Goal: Navigation & Orientation: Find specific page/section

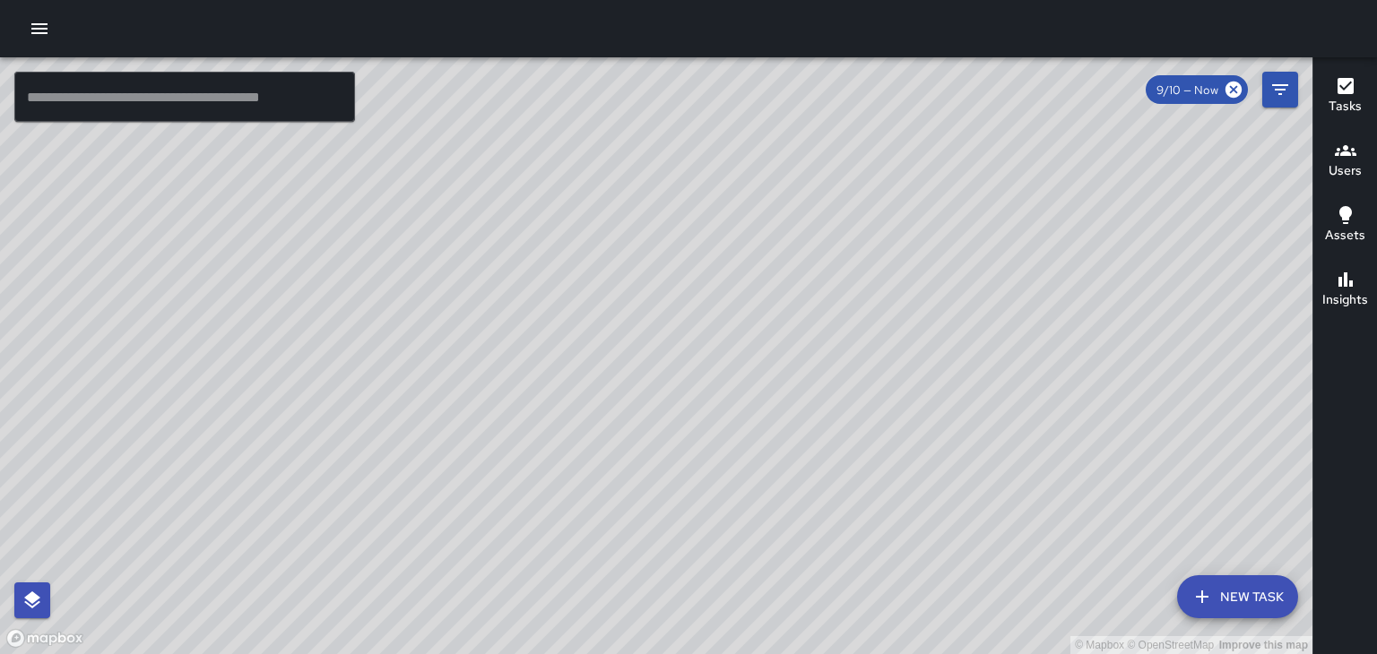
click at [688, 195] on div "© Mapbox © OpenStreetMap Improve this map" at bounding box center [656, 355] width 1312 height 597
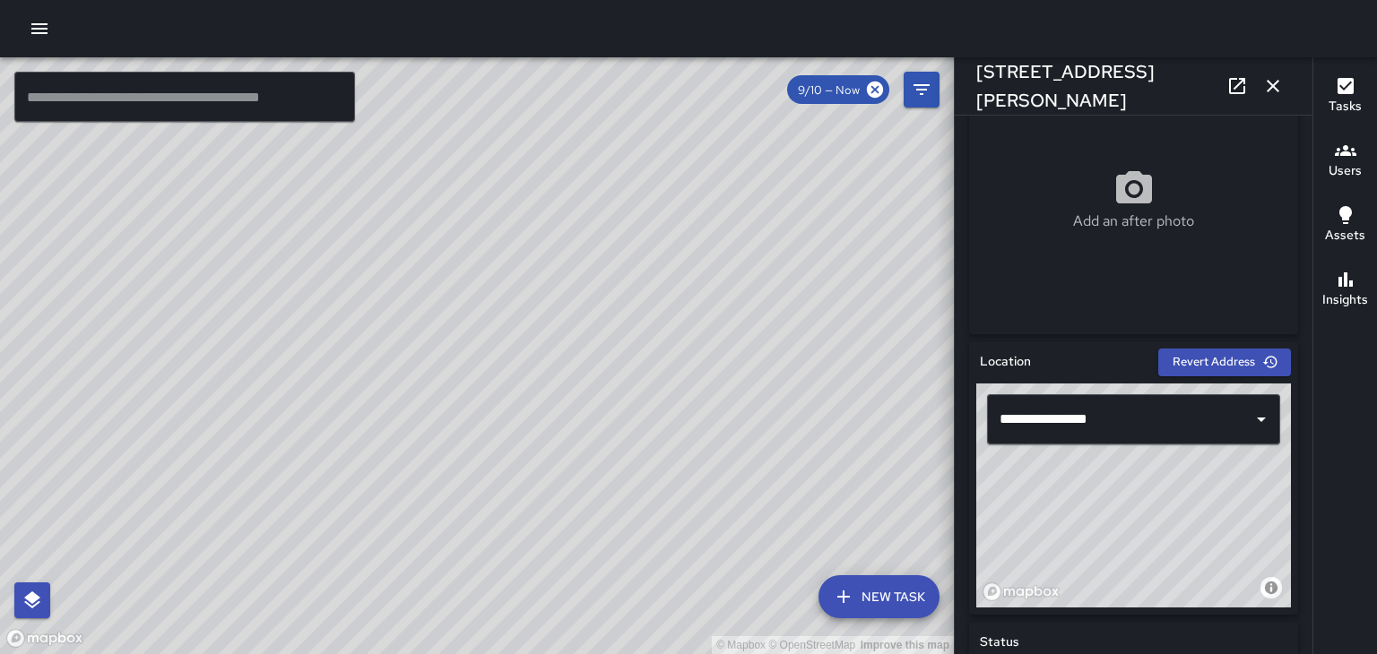
scroll to position [342, 0]
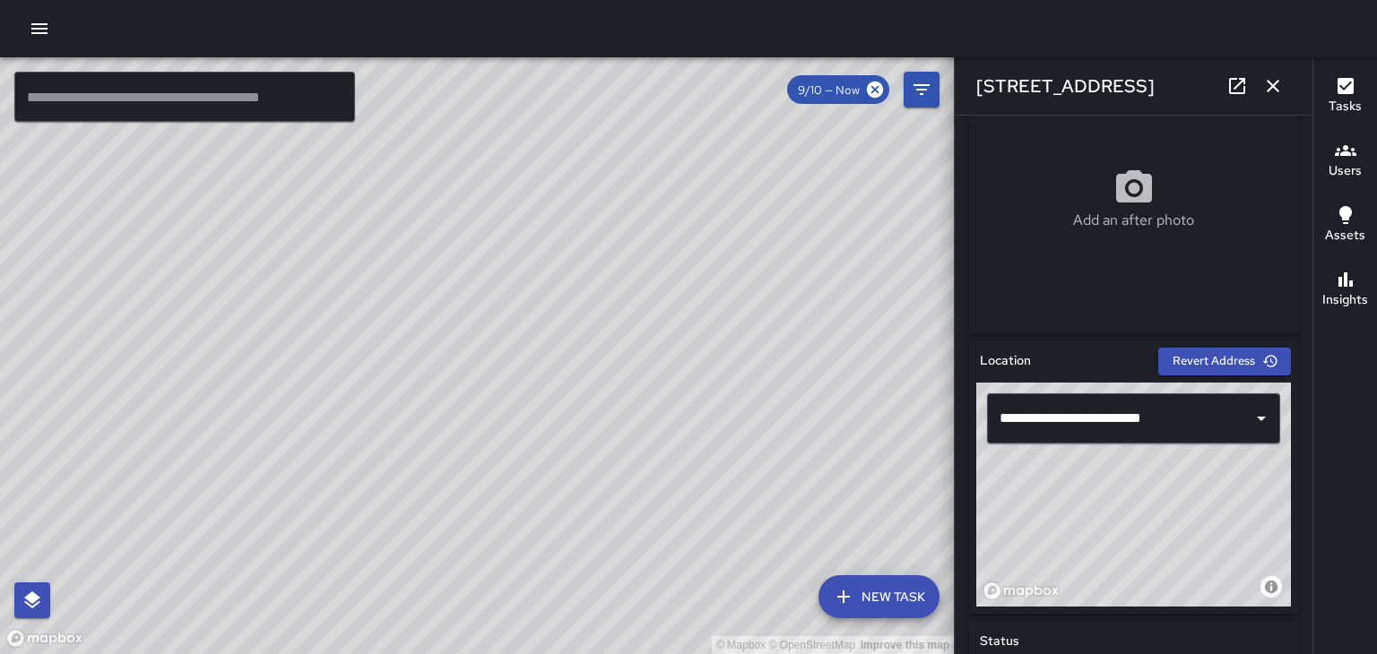
click at [463, 356] on div "© Mapbox © OpenStreetMap Improve this map" at bounding box center [477, 355] width 954 height 597
click at [482, 357] on div "© Mapbox © OpenStreetMap Improve this map" at bounding box center [477, 355] width 954 height 597
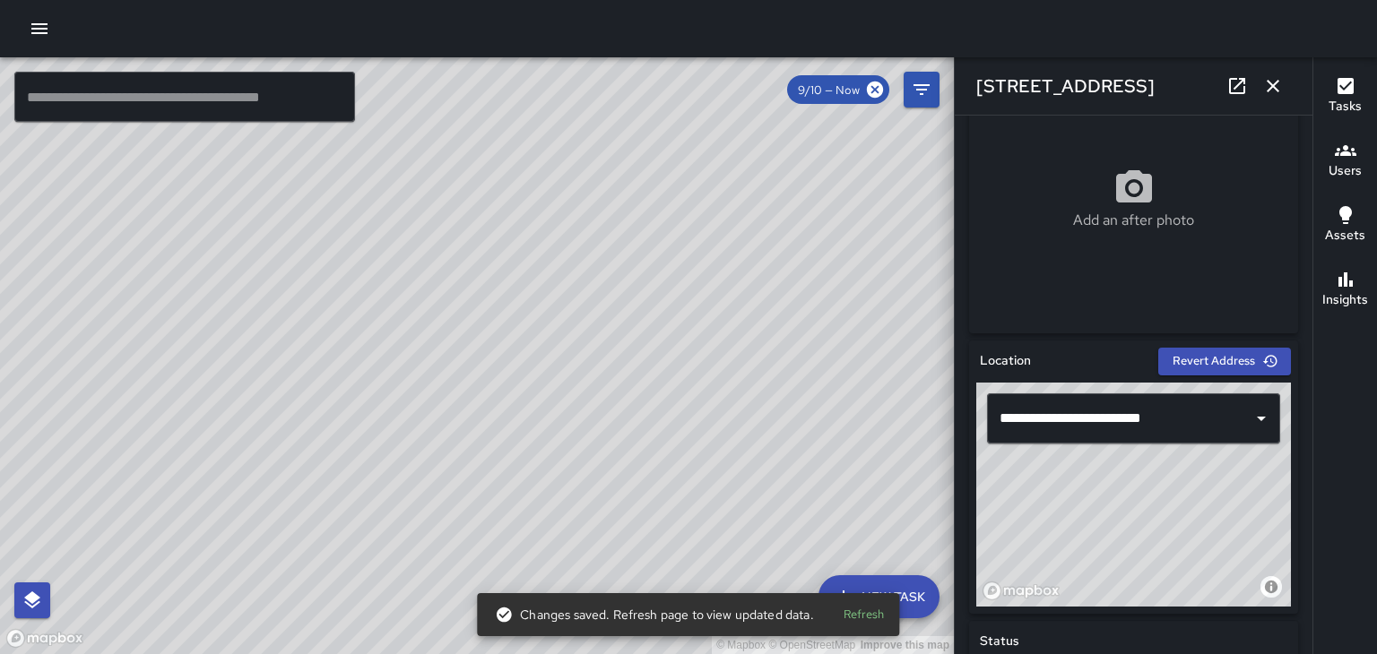
click at [445, 330] on div "© Mapbox © OpenStreetMap Improve this map" at bounding box center [477, 355] width 954 height 597
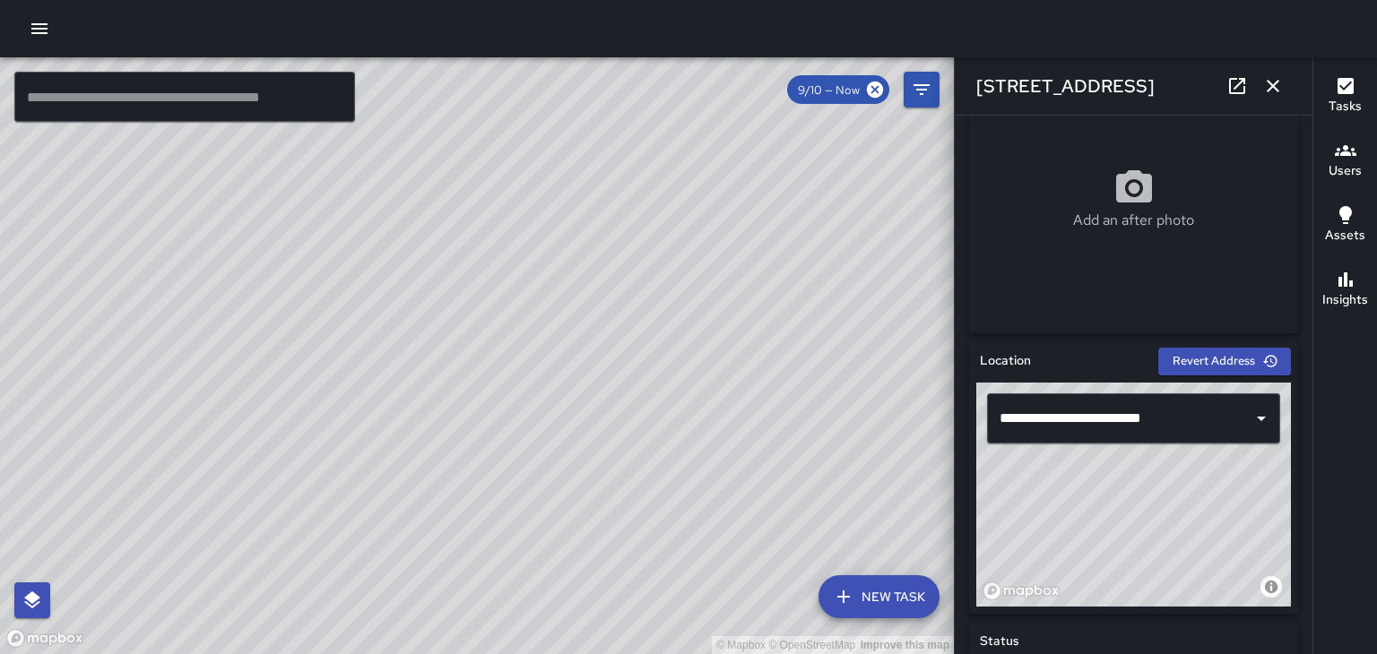
click at [477, 357] on div "© Mapbox © OpenStreetMap Improve this map" at bounding box center [477, 355] width 954 height 597
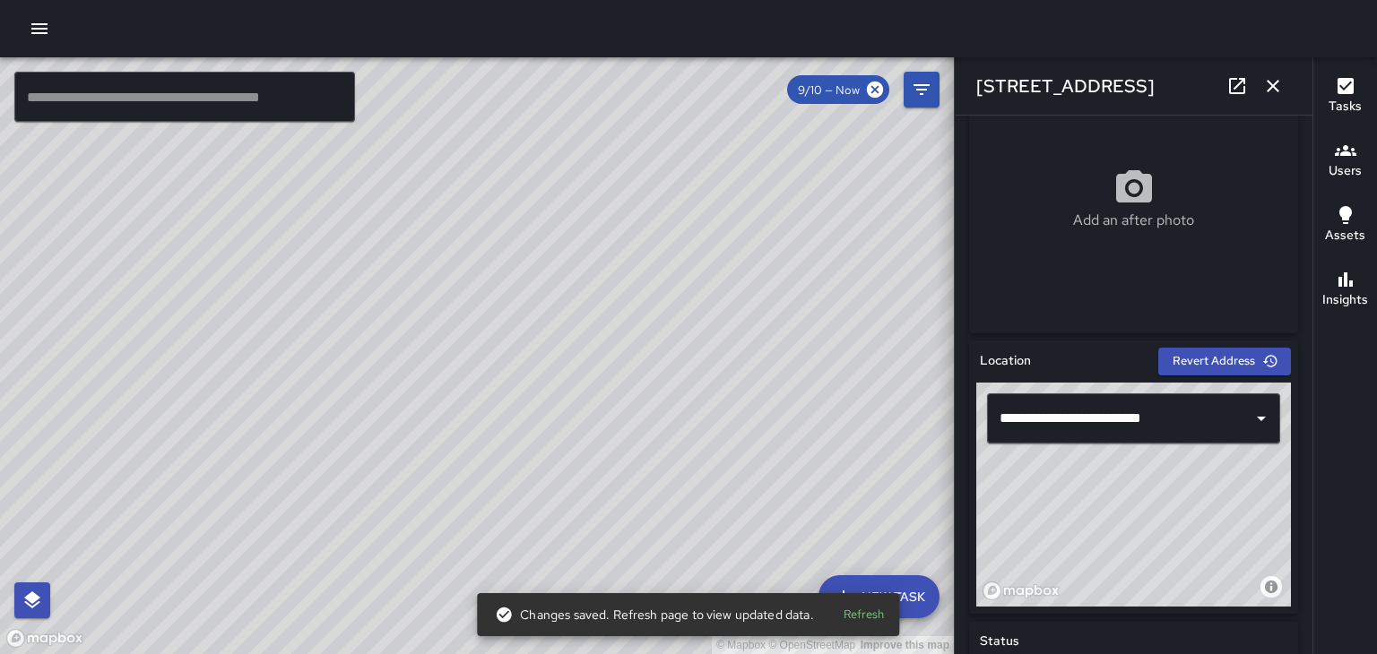
type input "**********"
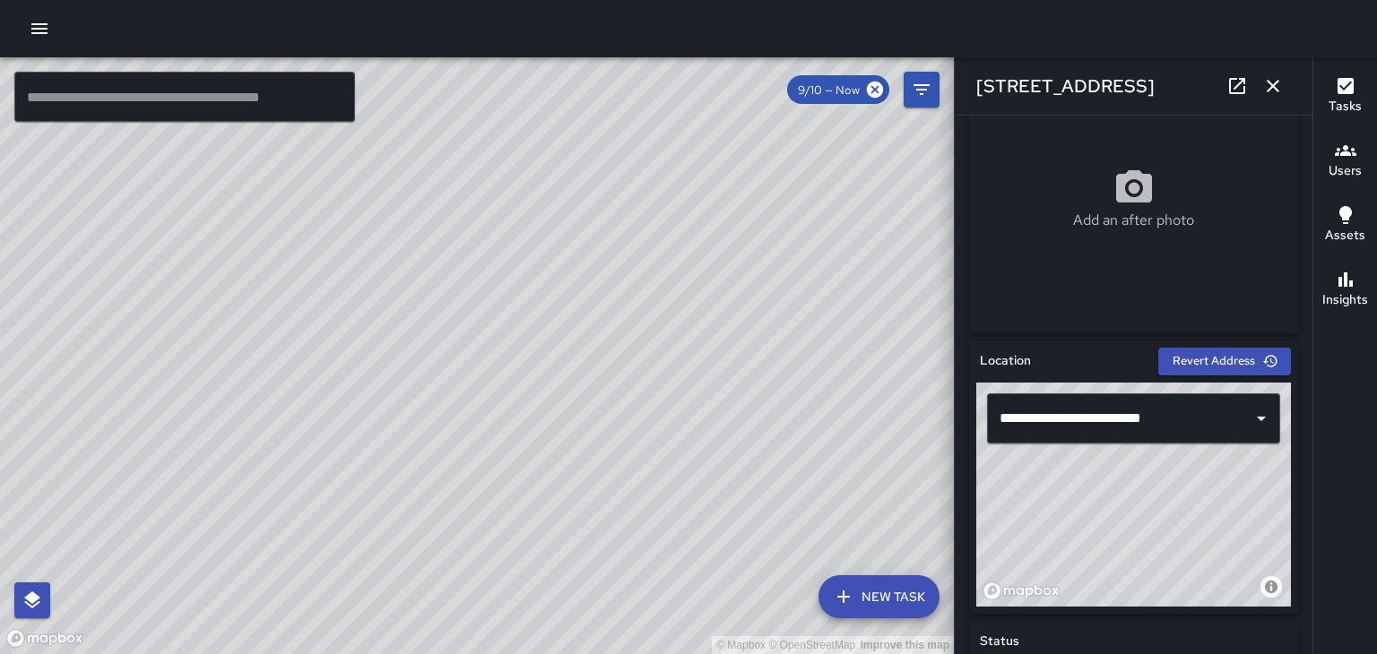
click at [212, 531] on div "© Mapbox © OpenStreetMap Improve this map" at bounding box center [477, 355] width 954 height 597
click at [342, 525] on div "© Mapbox © OpenStreetMap Improve this map" at bounding box center [477, 355] width 954 height 597
click at [1284, 90] on button "button" at bounding box center [1273, 86] width 36 height 36
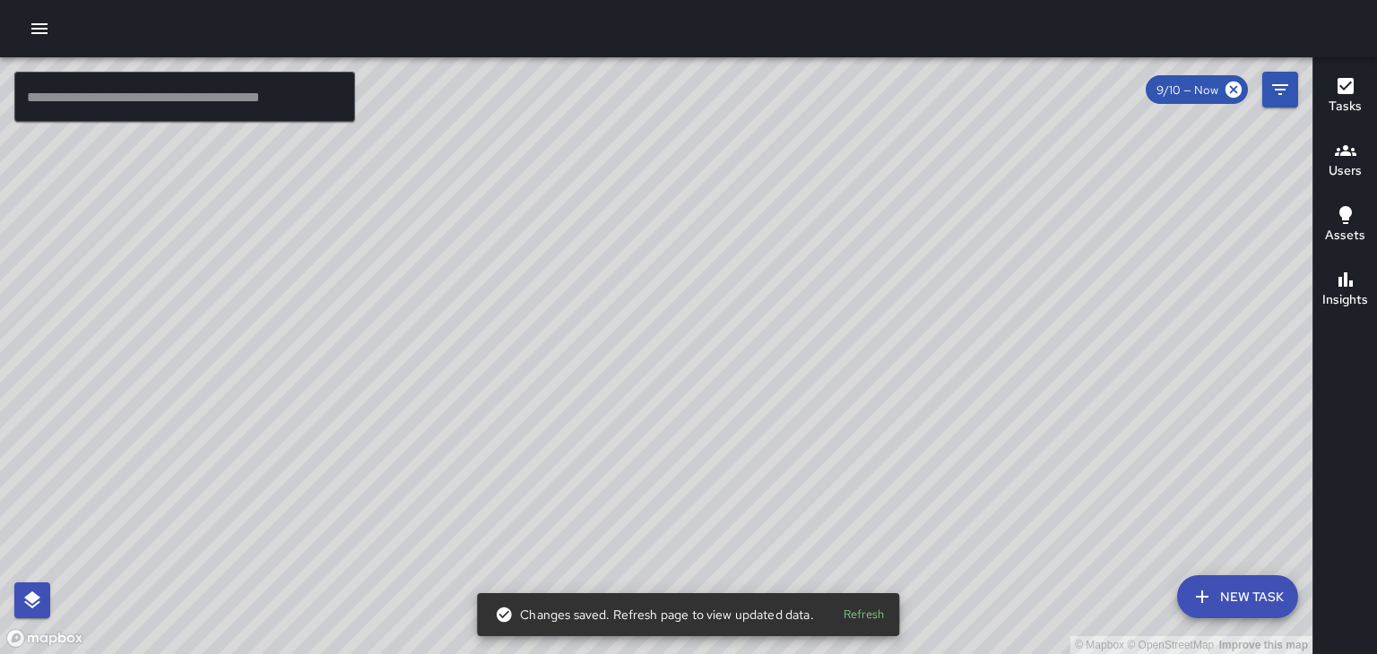
click at [698, 242] on div "© Mapbox © OpenStreetMap Improve this map" at bounding box center [656, 355] width 1312 height 597
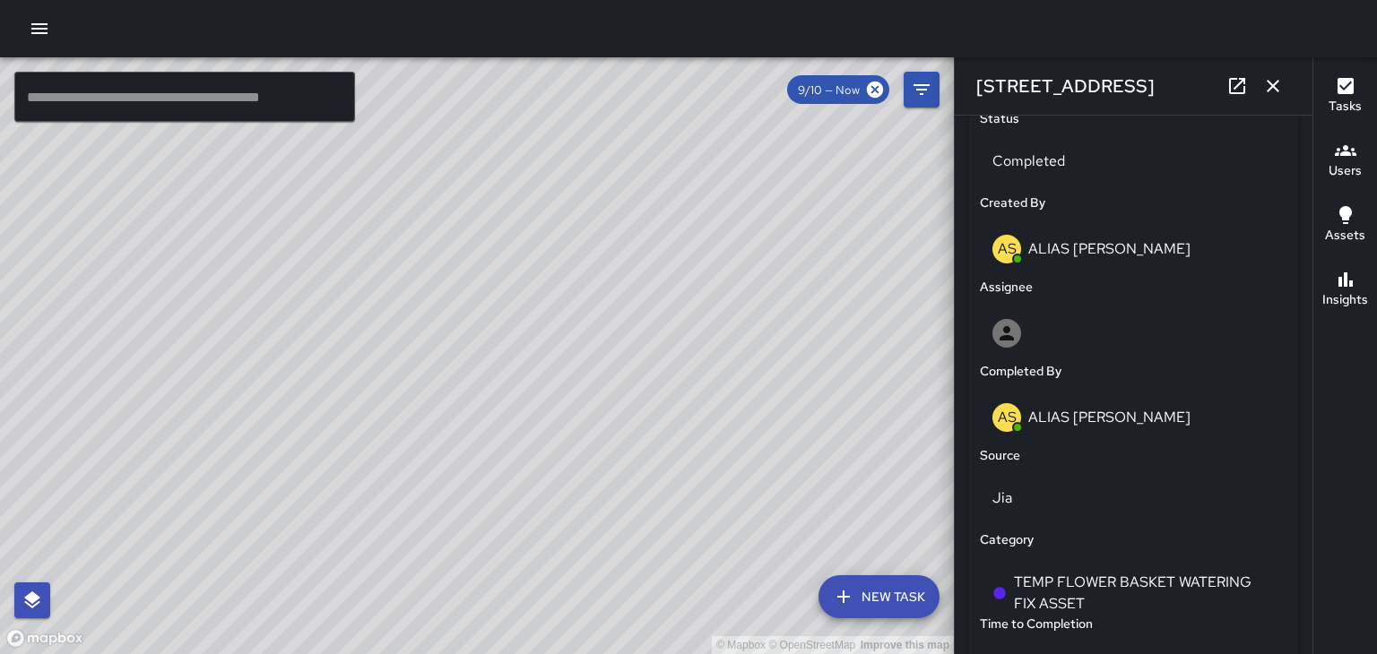
scroll to position [863, 0]
click at [373, 426] on div "© Mapbox © OpenStreetMap Improve this map" at bounding box center [477, 355] width 954 height 597
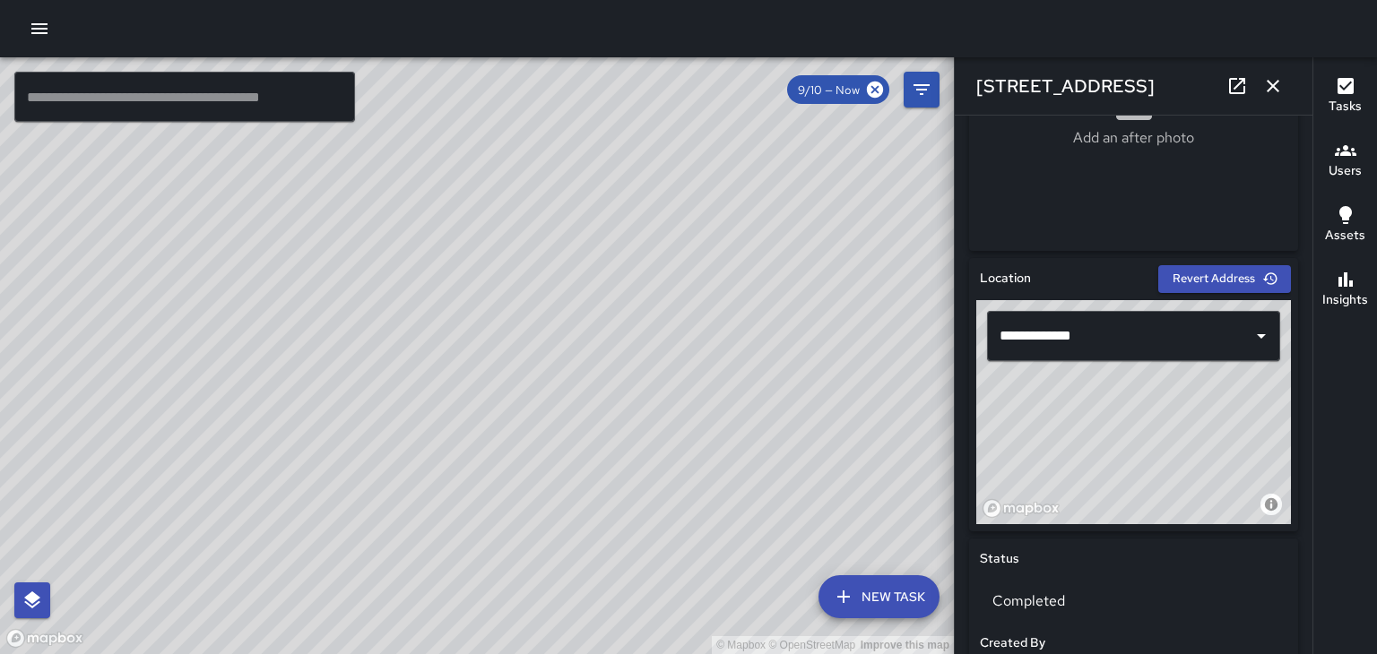
scroll to position [423, 0]
click at [408, 541] on div "© Mapbox © OpenStreetMap Improve this map" at bounding box center [477, 355] width 954 height 597
click at [222, 428] on div "© Mapbox © OpenStreetMap Improve this map" at bounding box center [477, 355] width 954 height 597
click at [506, 502] on div "© Mapbox © OpenStreetMap Improve this map" at bounding box center [477, 355] width 954 height 597
click at [502, 493] on div "© Mapbox © OpenStreetMap Improve this map" at bounding box center [477, 355] width 954 height 597
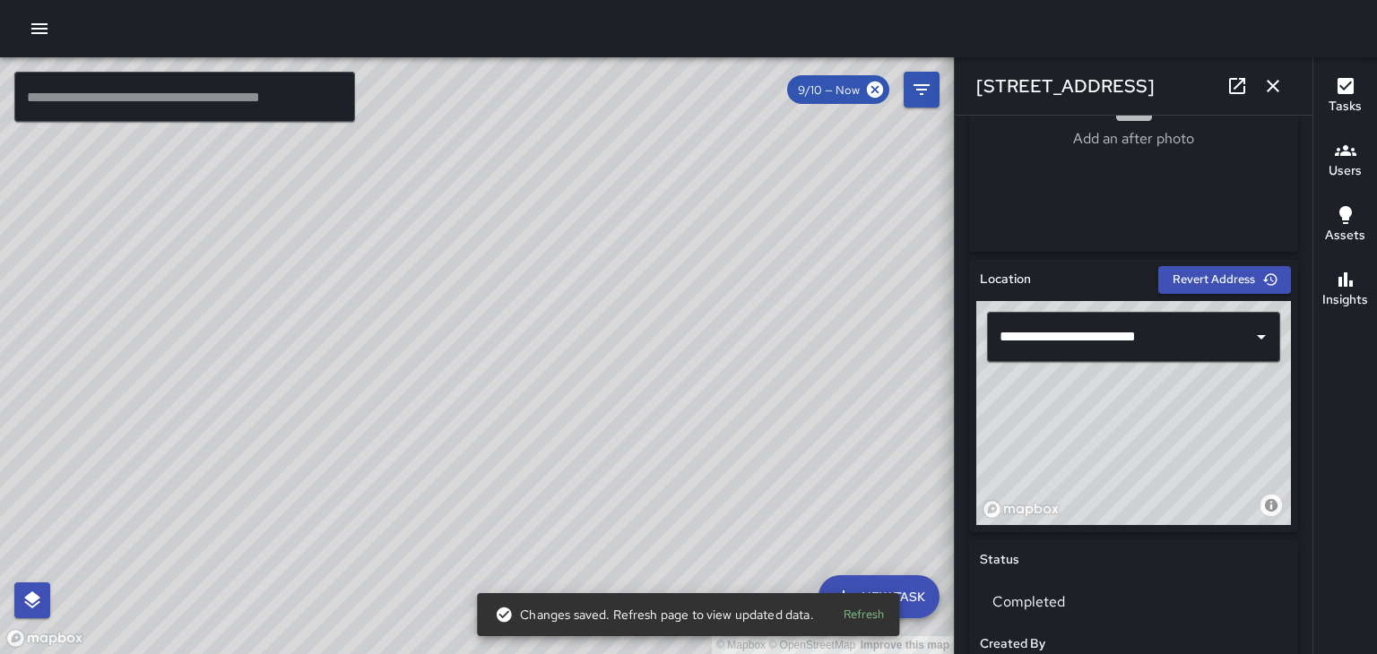
click at [287, 371] on div "© Mapbox © OpenStreetMap Improve this map" at bounding box center [477, 355] width 954 height 597
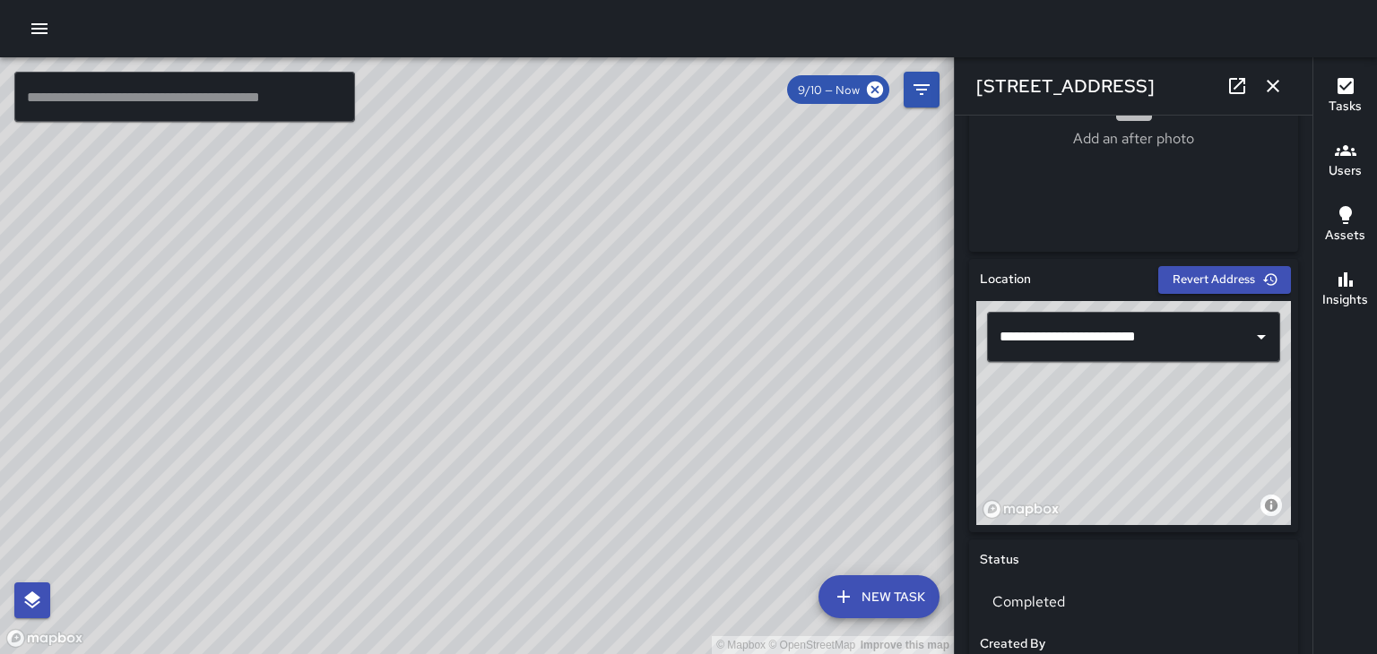
click at [411, 506] on div "© Mapbox © OpenStreetMap Improve this map" at bounding box center [477, 355] width 954 height 597
click at [355, 553] on div "© Mapbox © OpenStreetMap Improve this map" at bounding box center [477, 355] width 954 height 597
click at [368, 570] on div "© Mapbox © OpenStreetMap Improve this map" at bounding box center [477, 355] width 954 height 597
click at [367, 561] on div "© Mapbox © OpenStreetMap Improve this map" at bounding box center [477, 355] width 954 height 597
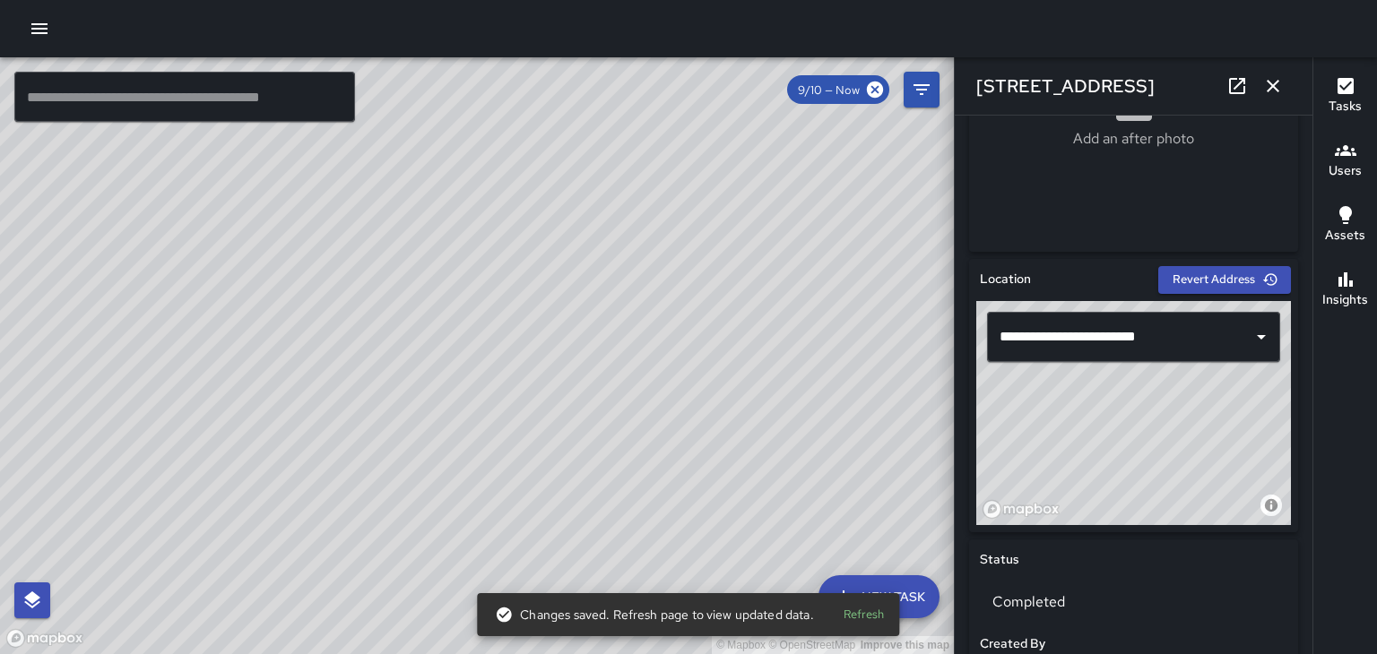
click at [403, 371] on div "© Mapbox © OpenStreetMap Improve this map" at bounding box center [477, 355] width 954 height 597
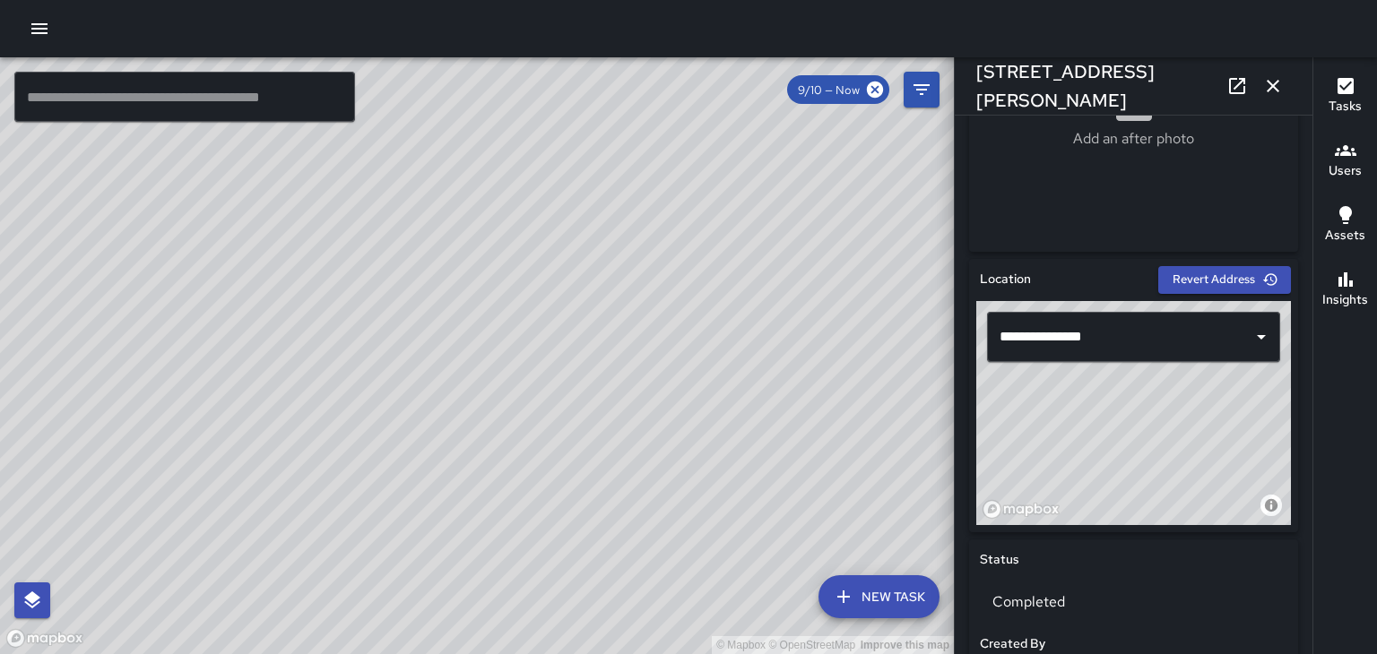
click at [528, 388] on div "© Mapbox © OpenStreetMap Improve this map" at bounding box center [477, 355] width 954 height 597
click at [488, 355] on div "© Mapbox © OpenStreetMap Improve this map" at bounding box center [477, 355] width 954 height 597
click at [485, 348] on div "© Mapbox © OpenStreetMap Improve this map" at bounding box center [477, 355] width 954 height 597
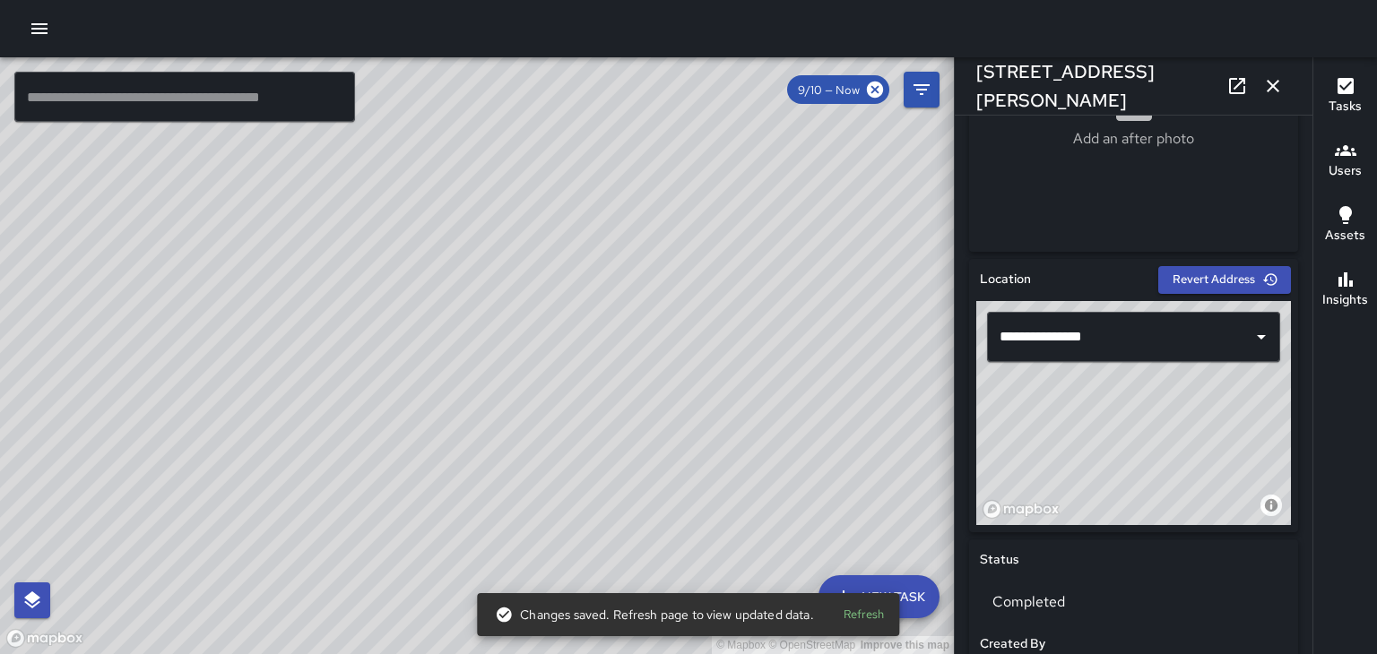
click at [311, 265] on div "© Mapbox © OpenStreetMap Improve this map" at bounding box center [477, 355] width 954 height 597
click at [300, 257] on div "© Mapbox © OpenStreetMap Improve this map" at bounding box center [477, 355] width 954 height 597
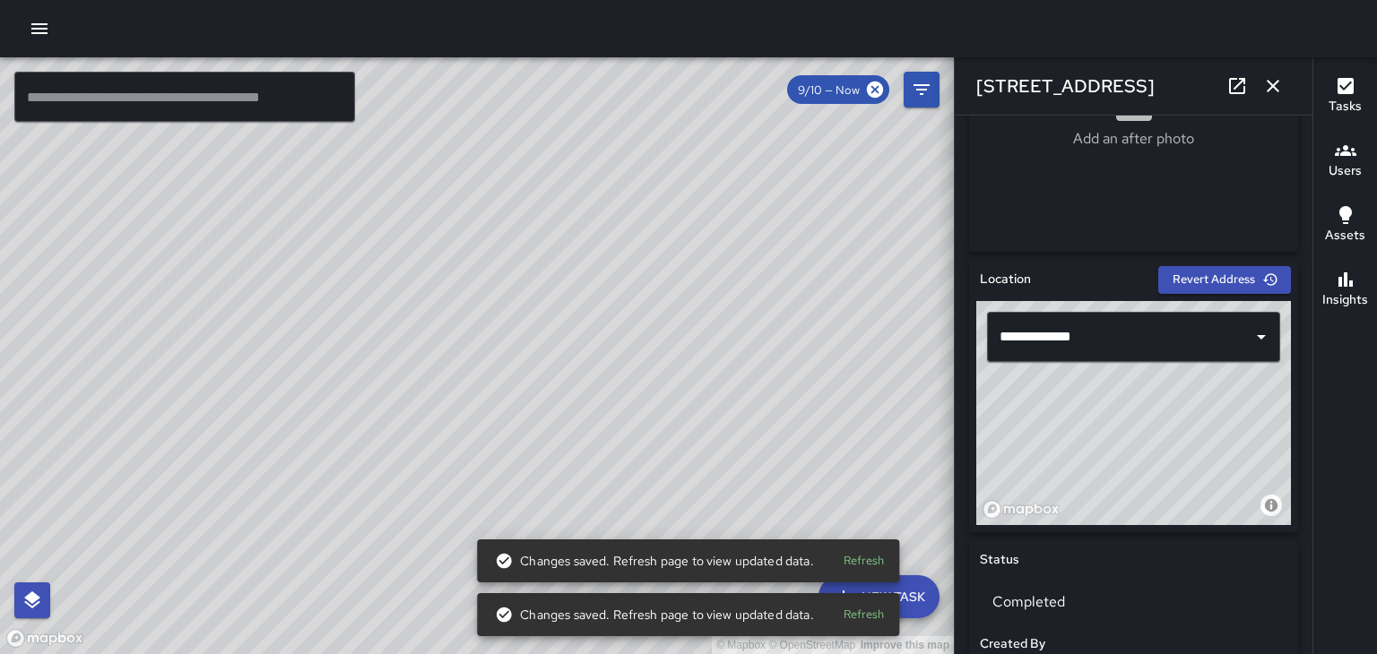
click at [445, 178] on div "© Mapbox © OpenStreetMap Improve this map" at bounding box center [477, 355] width 954 height 597
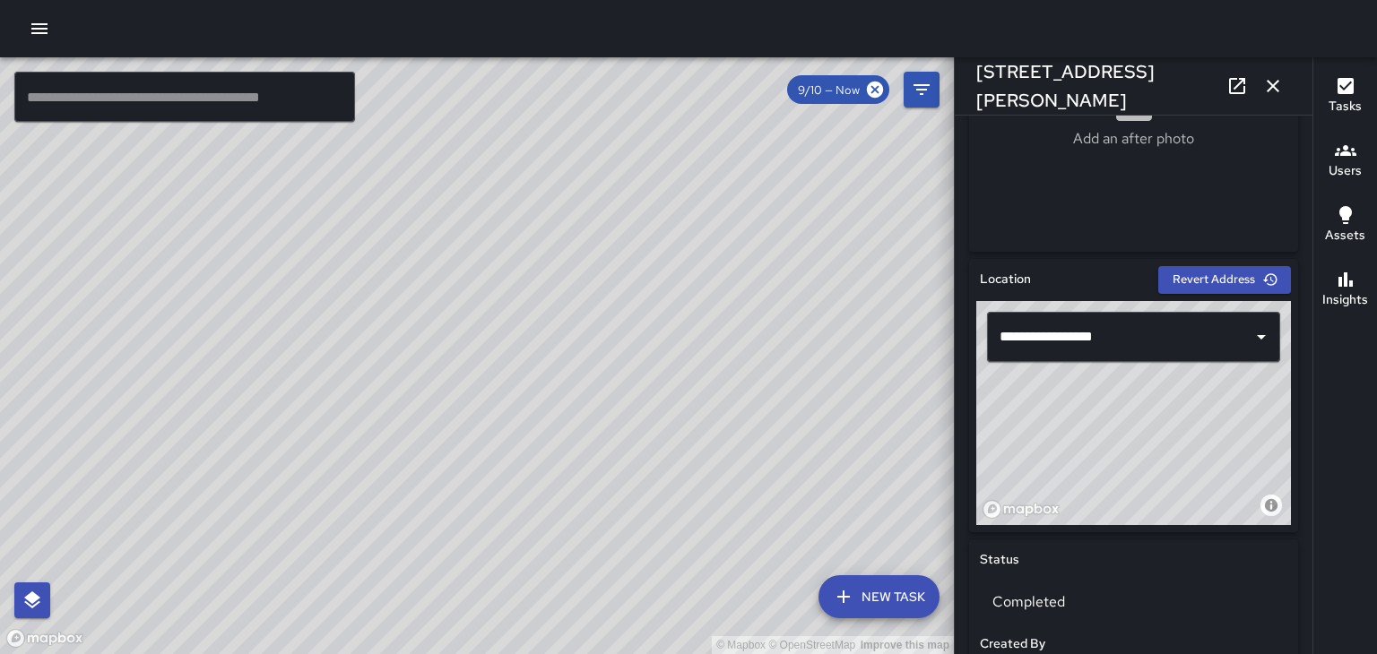
click at [463, 162] on div "© Mapbox © OpenStreetMap Improve this map" at bounding box center [477, 355] width 954 height 597
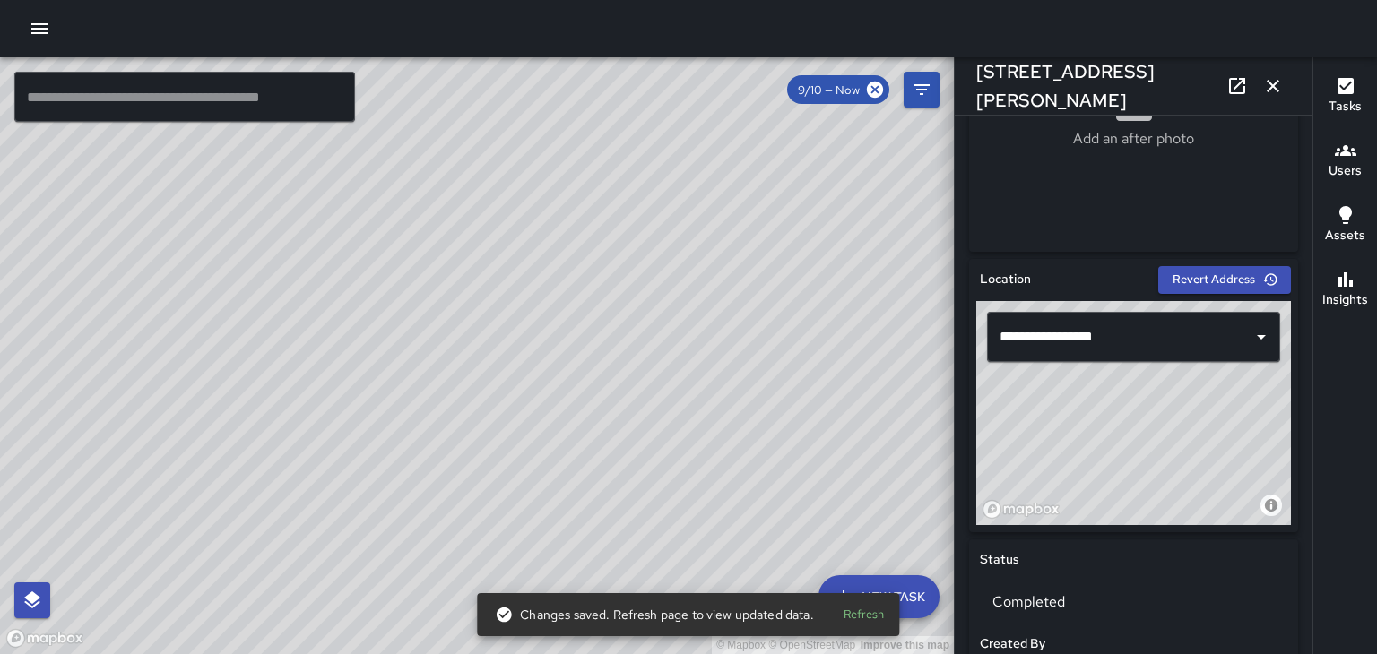
click at [1186, 491] on div "© Mapbox © OpenStreetMap Improve this map" at bounding box center [1133, 413] width 315 height 224
click at [485, 382] on div "© Mapbox © OpenStreetMap Improve this map" at bounding box center [477, 355] width 954 height 597
click at [339, 304] on div "© Mapbox © OpenStreetMap Improve this map" at bounding box center [477, 355] width 954 height 597
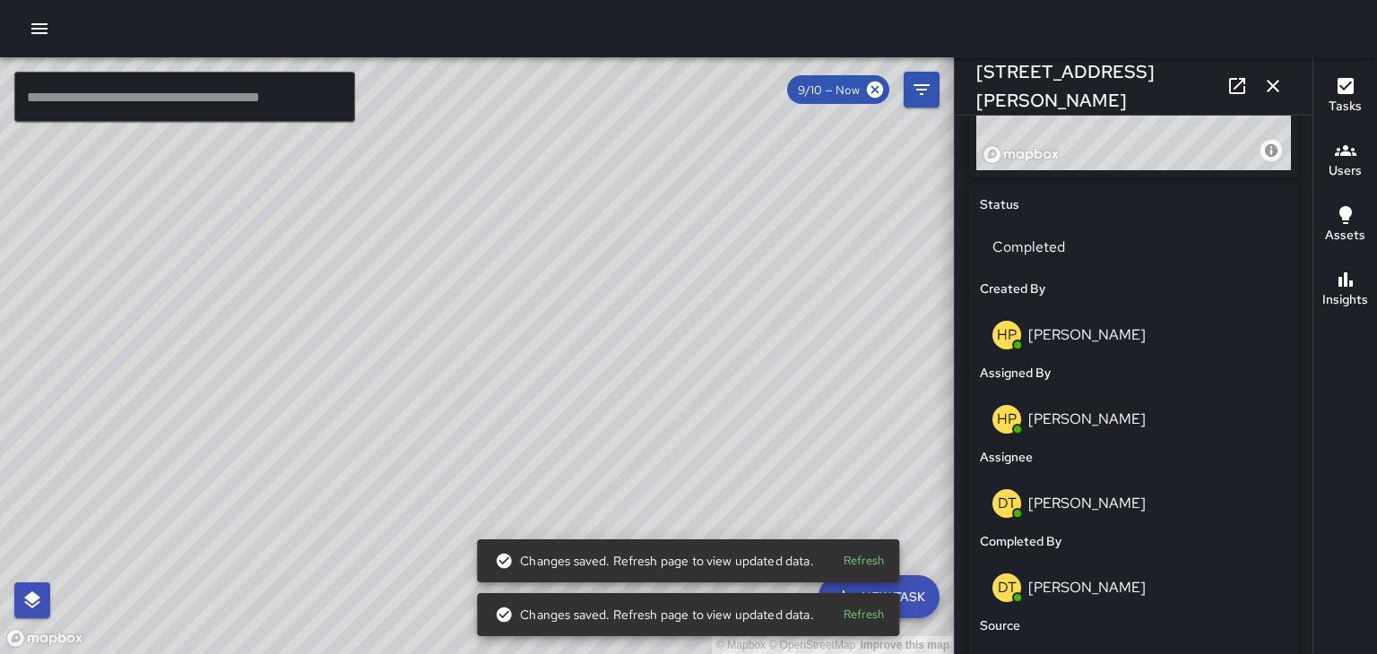
scroll to position [774, 0]
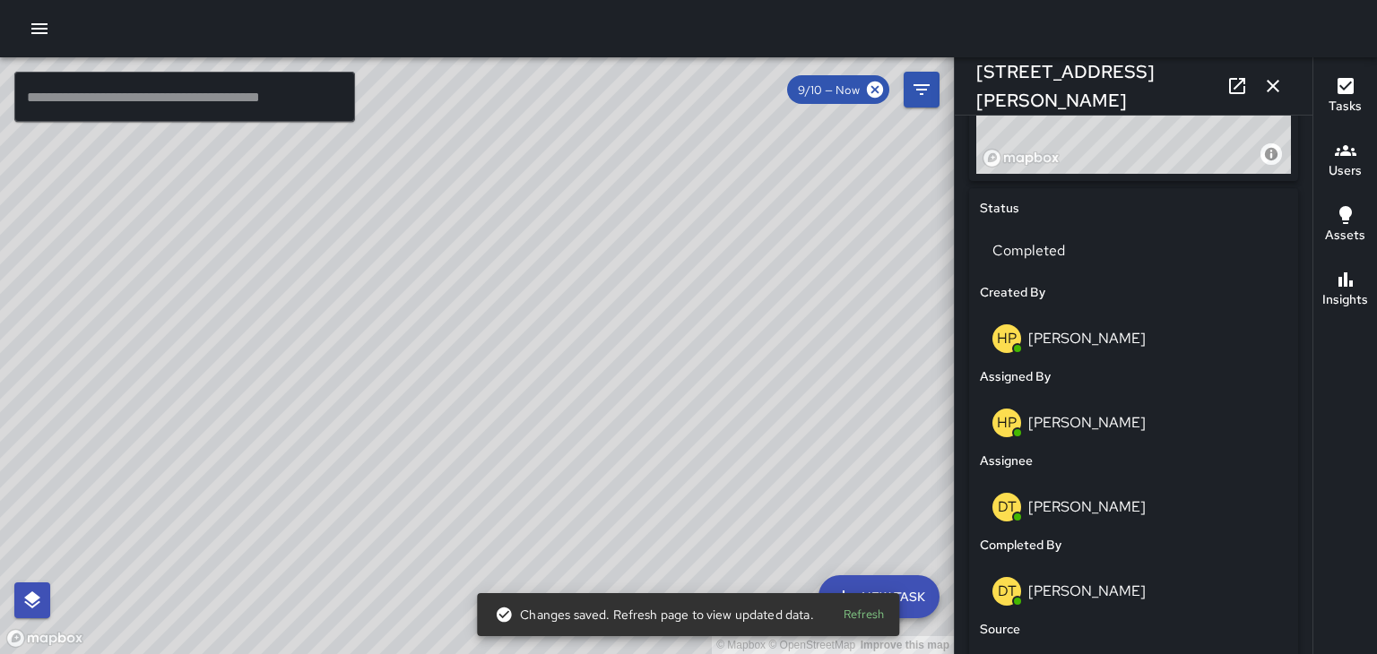
click at [581, 229] on div "© Mapbox © OpenStreetMap Improve this map" at bounding box center [477, 355] width 954 height 597
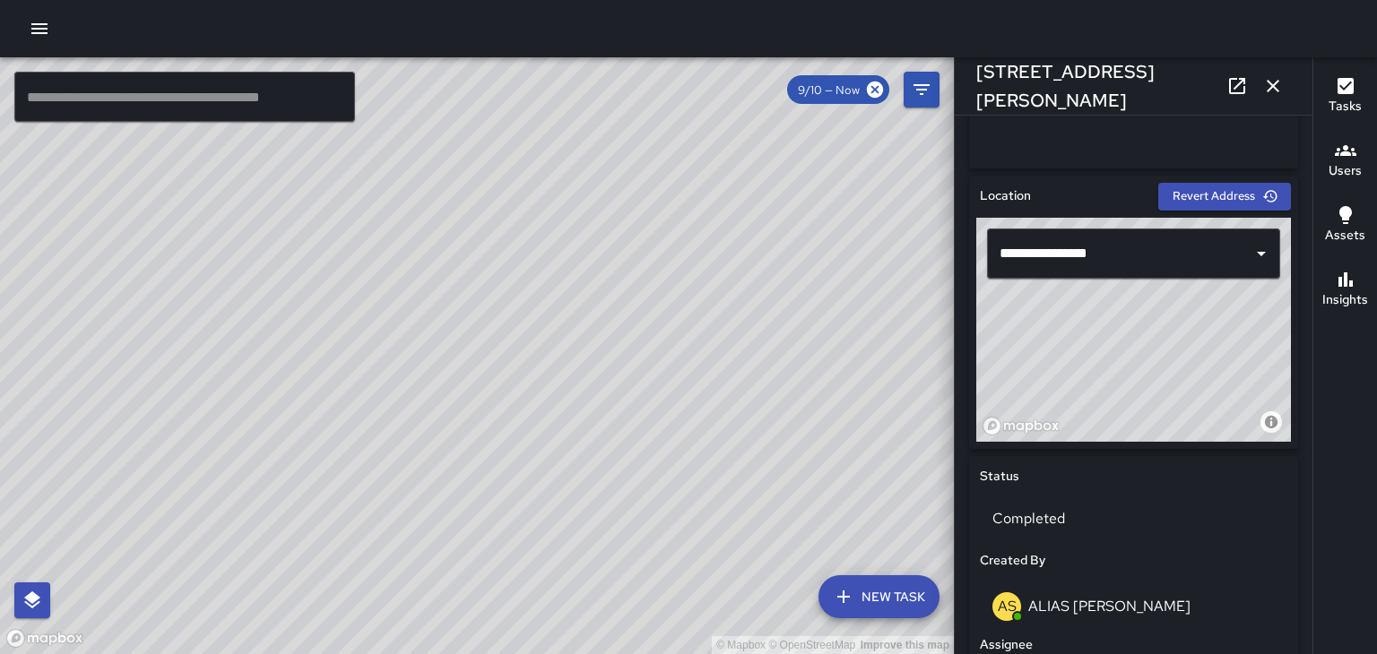
scroll to position [502, 0]
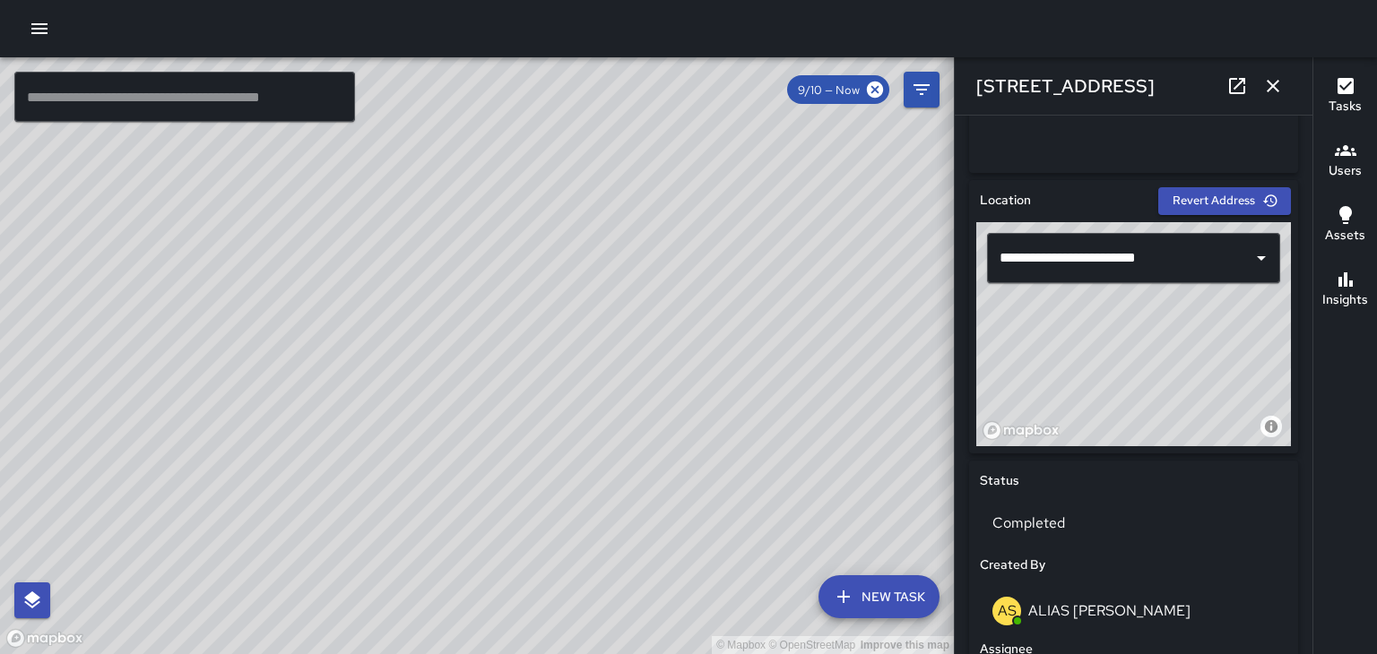
click at [497, 391] on div "© Mapbox © OpenStreetMap Improve this map" at bounding box center [477, 355] width 954 height 597
type input "**********"
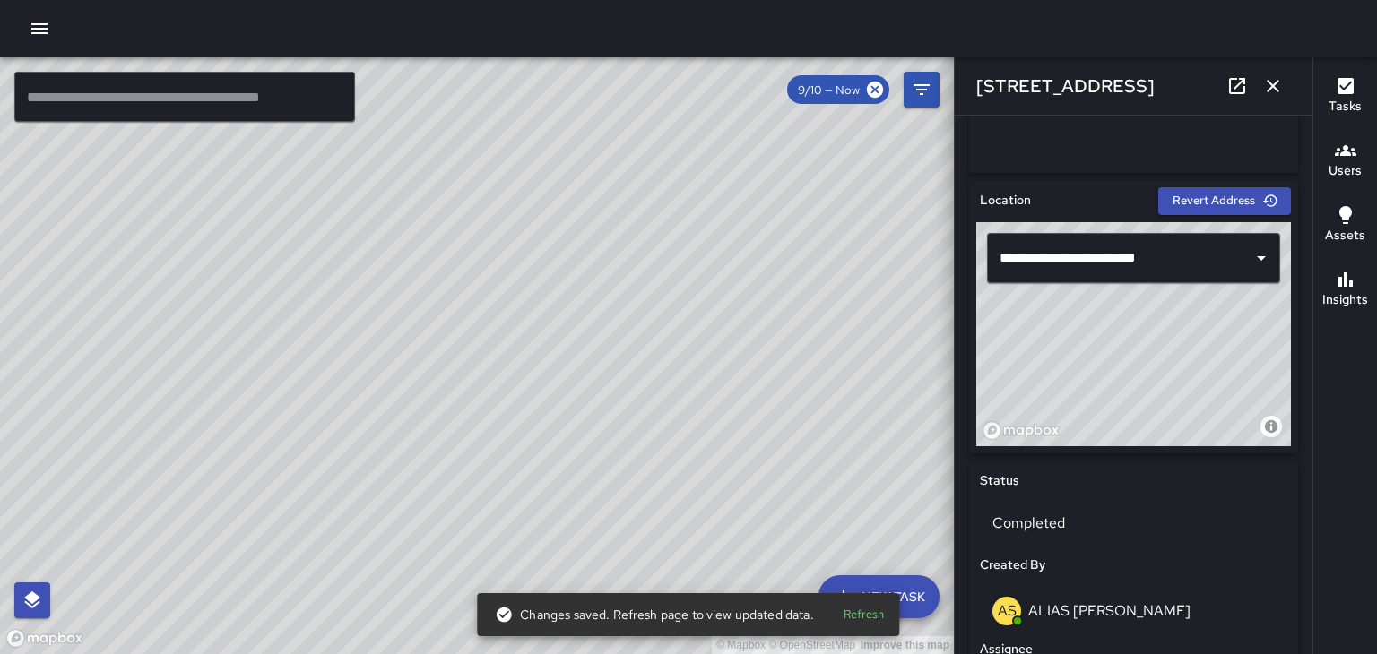
click at [473, 355] on div "© Mapbox © OpenStreetMap Improve this map" at bounding box center [477, 355] width 954 height 597
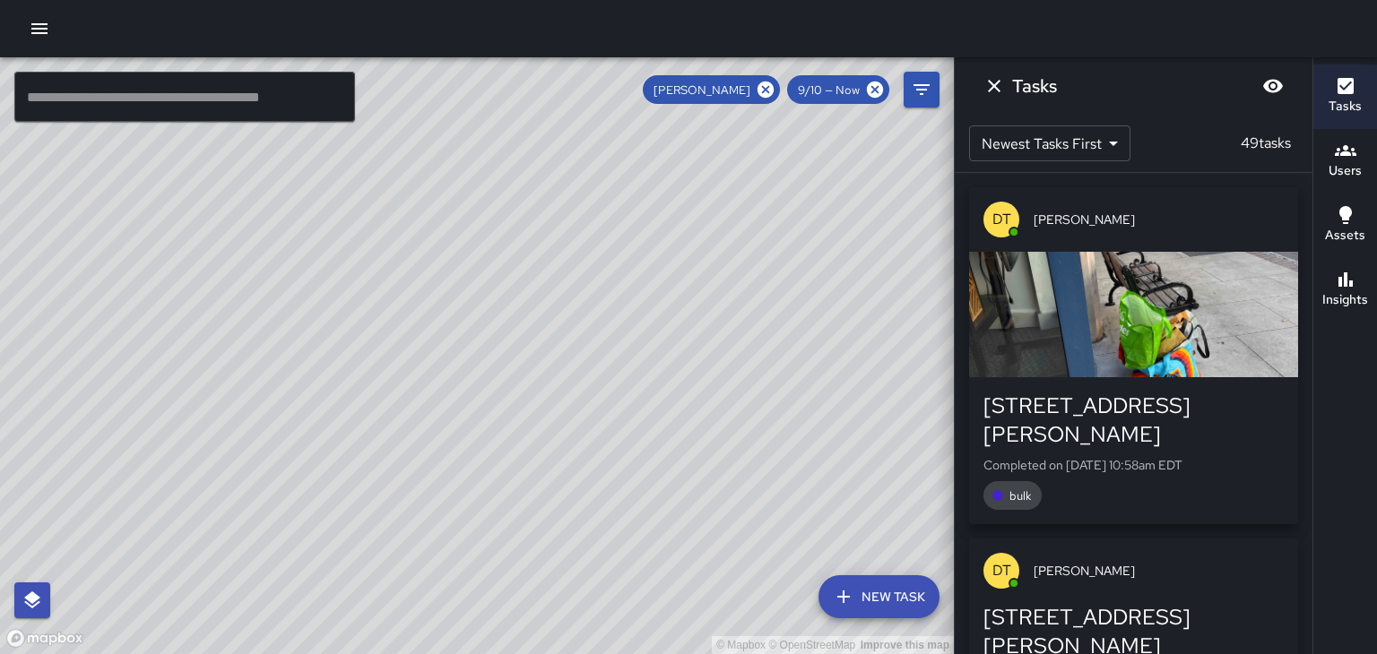
click at [996, 93] on icon "Dismiss" at bounding box center [994, 86] width 22 height 22
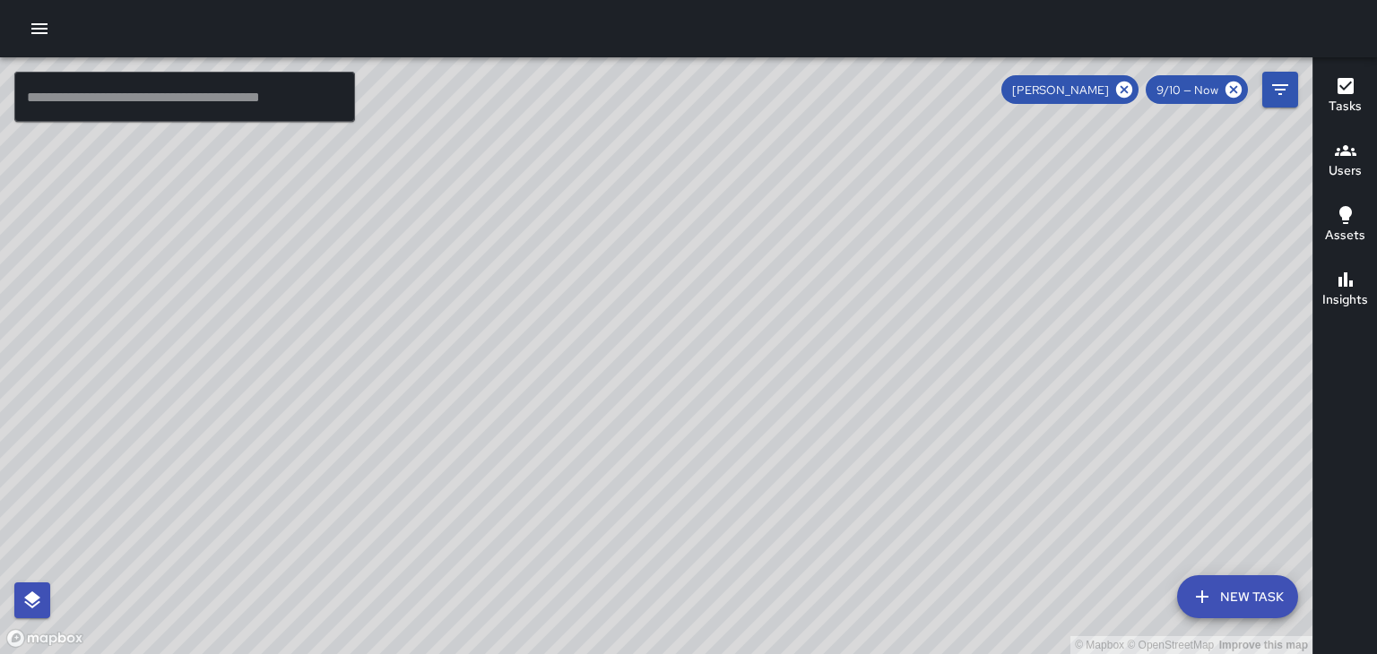
click at [574, 351] on div "© Mapbox © OpenStreetMap Improve this map" at bounding box center [656, 355] width 1312 height 597
click at [588, 372] on div "© Mapbox © OpenStreetMap Improve this map" at bounding box center [656, 355] width 1312 height 597
click at [1119, 100] on div "[PERSON_NAME]" at bounding box center [1069, 89] width 137 height 29
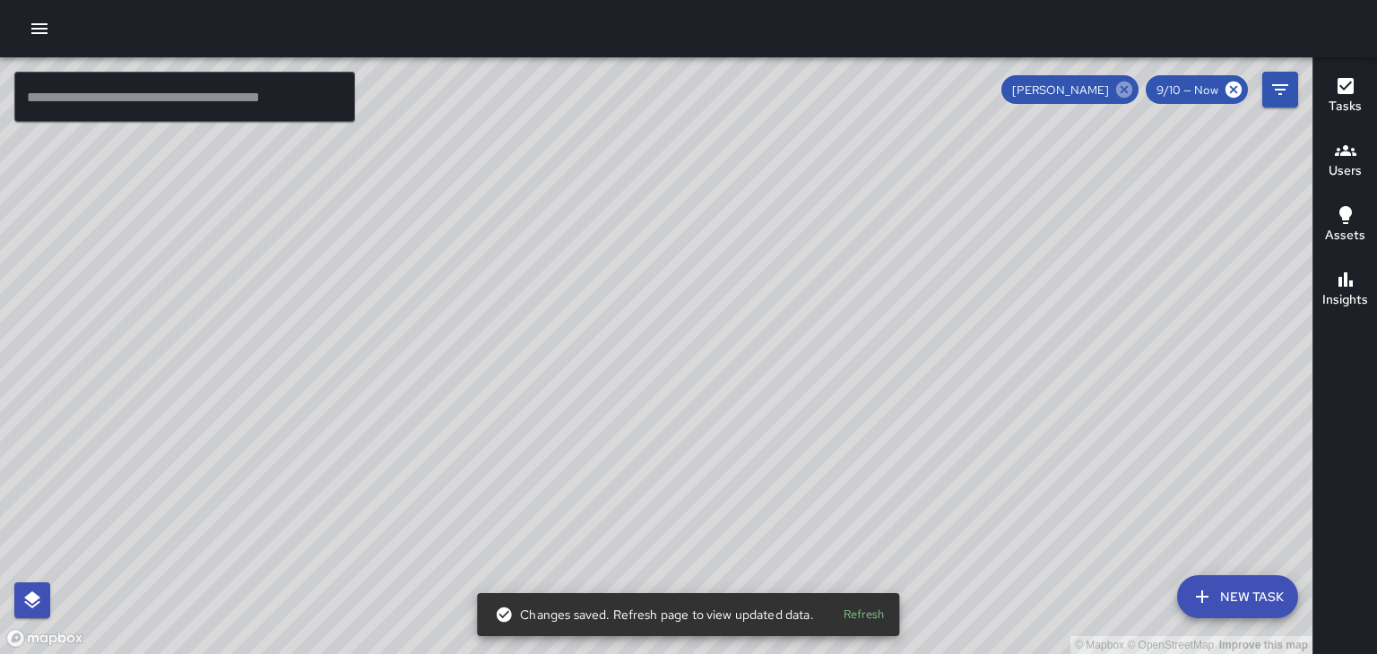
click at [1127, 88] on icon at bounding box center [1124, 90] width 20 height 20
click at [614, 342] on div "© Mapbox © OpenStreetMap Improve this map" at bounding box center [656, 355] width 1312 height 597
click at [623, 352] on div "© Mapbox © OpenStreetMap Improve this map" at bounding box center [656, 355] width 1312 height 597
click at [624, 333] on div "© Mapbox © OpenStreetMap Improve this map" at bounding box center [656, 355] width 1312 height 597
click at [622, 346] on div "© Mapbox © OpenStreetMap Improve this map" at bounding box center [656, 355] width 1312 height 597
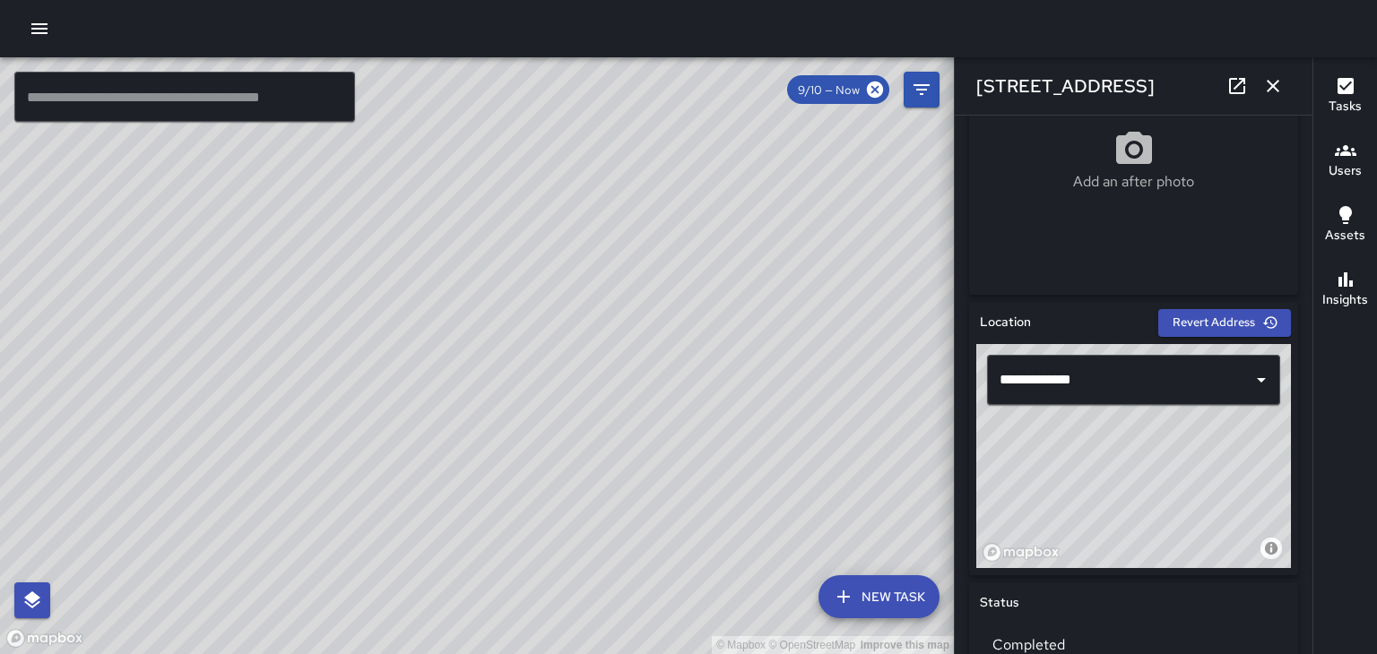
scroll to position [382, 0]
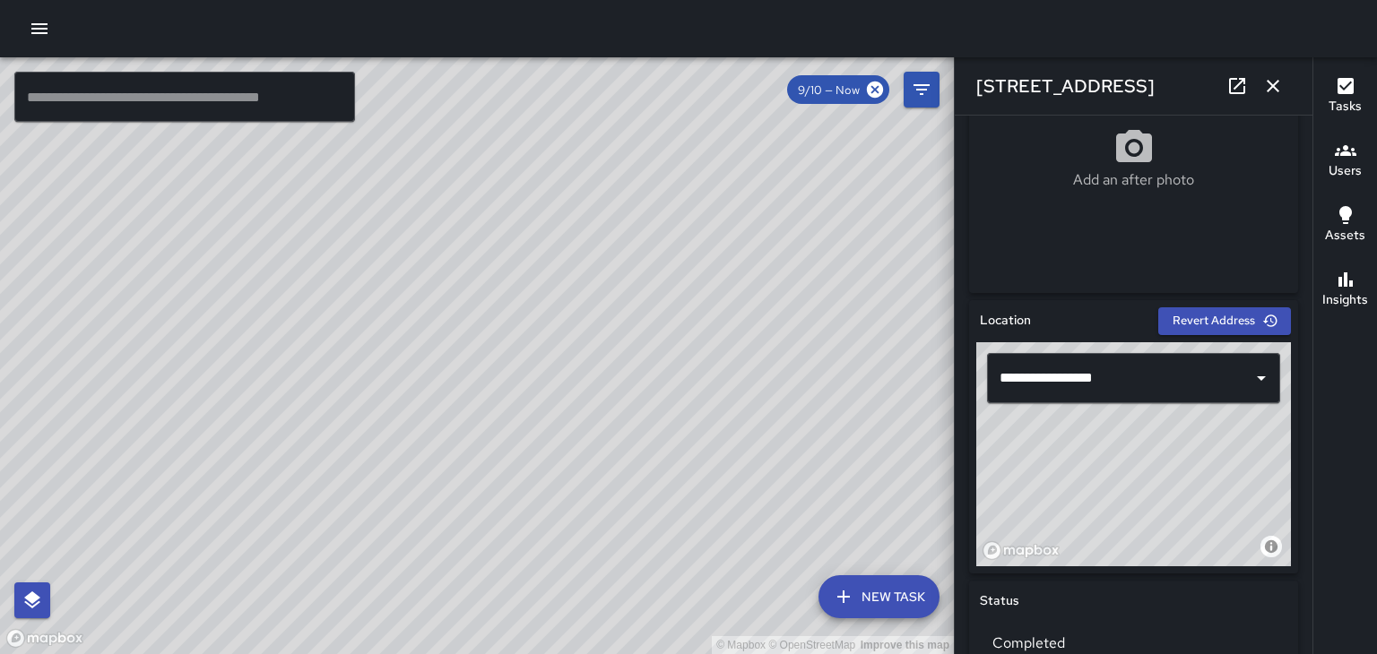
click at [721, 404] on div "© Mapbox © OpenStreetMap Improve this map" at bounding box center [477, 355] width 954 height 597
click at [265, 366] on div "© Mapbox © OpenStreetMap Improve this map" at bounding box center [477, 355] width 954 height 597
click at [559, 233] on div "© Mapbox © OpenStreetMap Improve this map" at bounding box center [477, 355] width 954 height 597
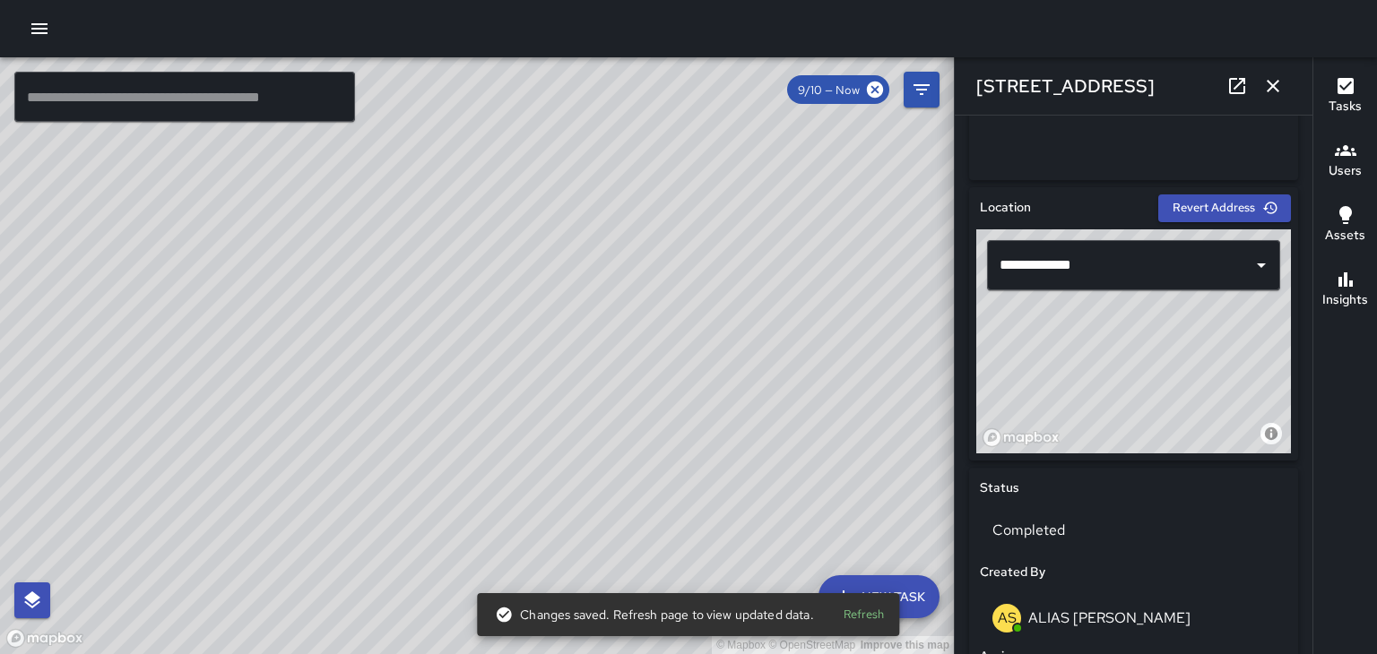
scroll to position [488, 0]
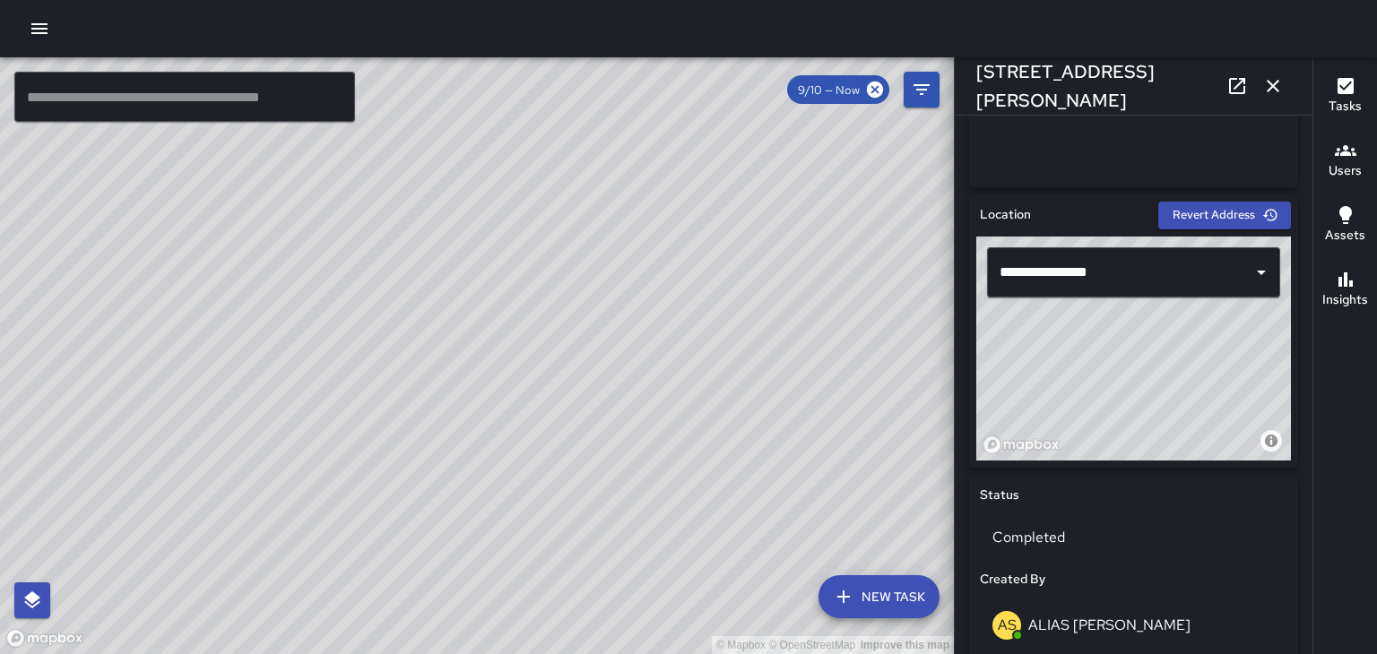
click at [682, 190] on div "© Mapbox © OpenStreetMap Improve this map" at bounding box center [477, 355] width 954 height 597
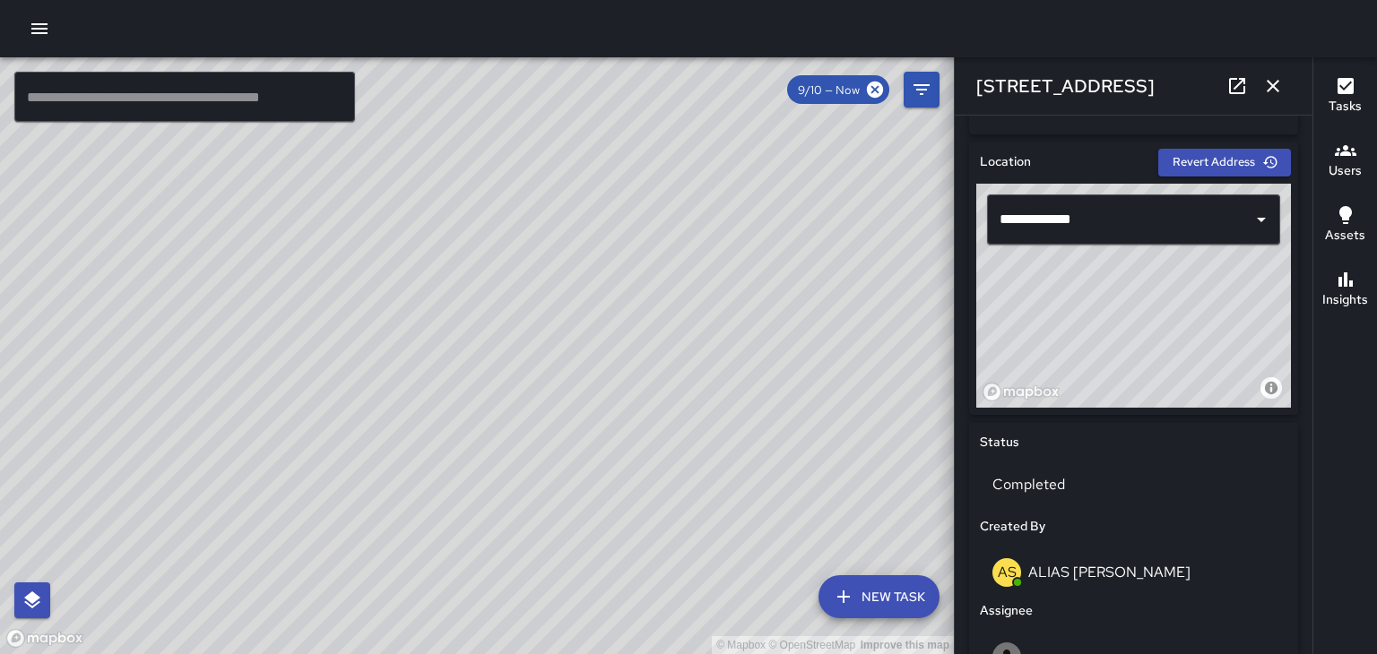
scroll to position [543, 0]
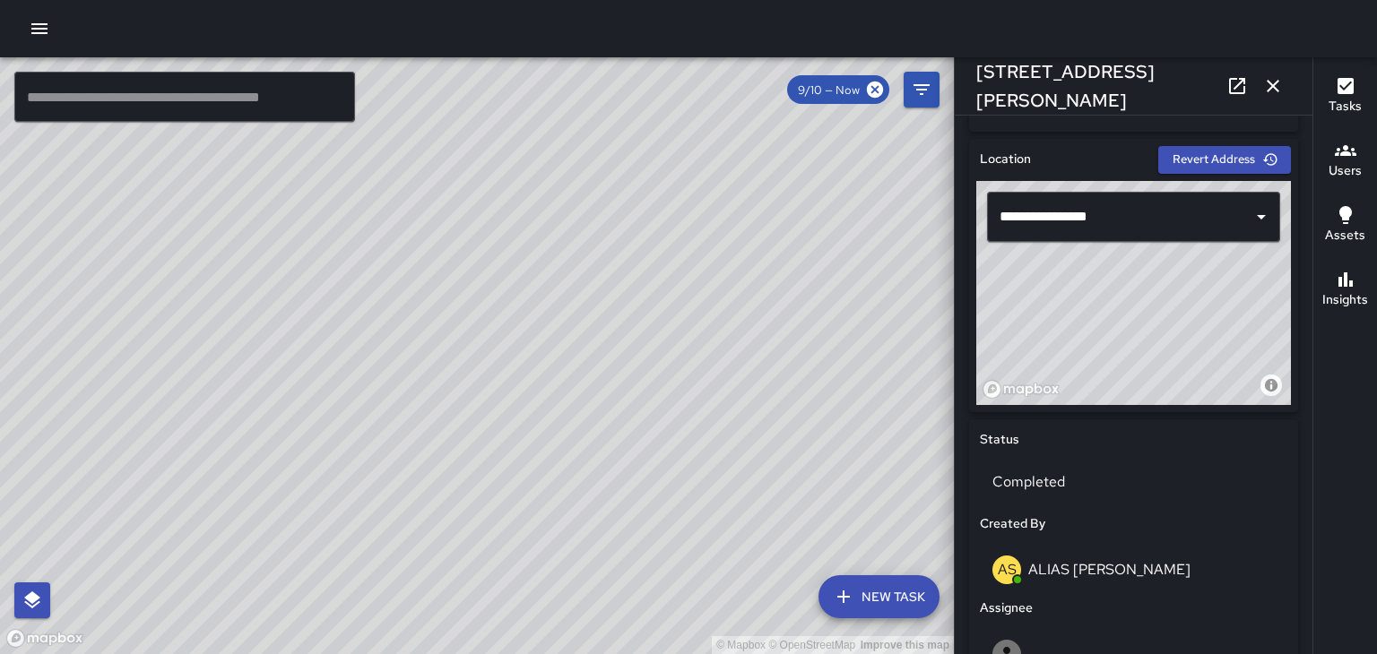
click at [739, 233] on div "© Mapbox © OpenStreetMap Improve this map" at bounding box center [477, 355] width 954 height 597
click at [285, 324] on div "© Mapbox © OpenStreetMap Improve this map" at bounding box center [477, 355] width 954 height 597
click at [404, 218] on div "© Mapbox © OpenStreetMap Improve this map" at bounding box center [477, 355] width 954 height 597
click at [419, 68] on div "© Mapbox © OpenStreetMap Improve this map" at bounding box center [477, 355] width 954 height 597
type input "**********"
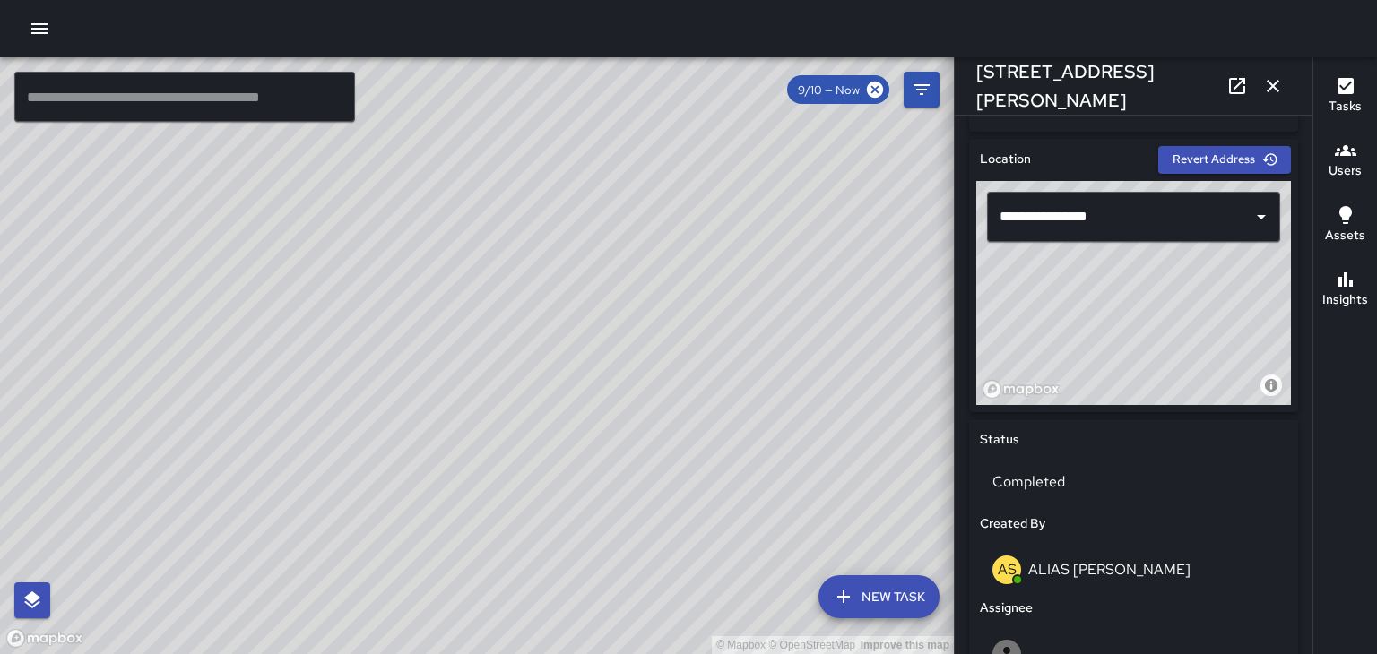
click at [503, 331] on div "© Mapbox © OpenStreetMap Improve this map" at bounding box center [477, 355] width 954 height 597
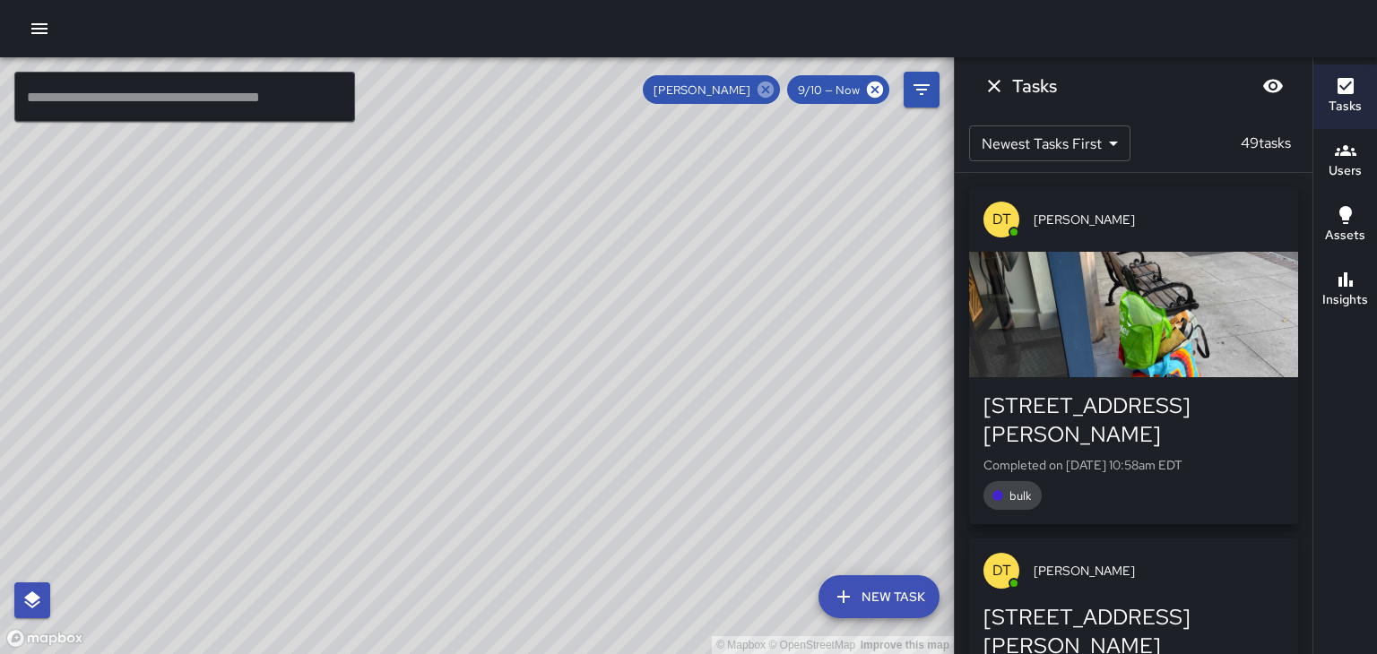
click at [758, 91] on icon at bounding box center [766, 90] width 20 height 20
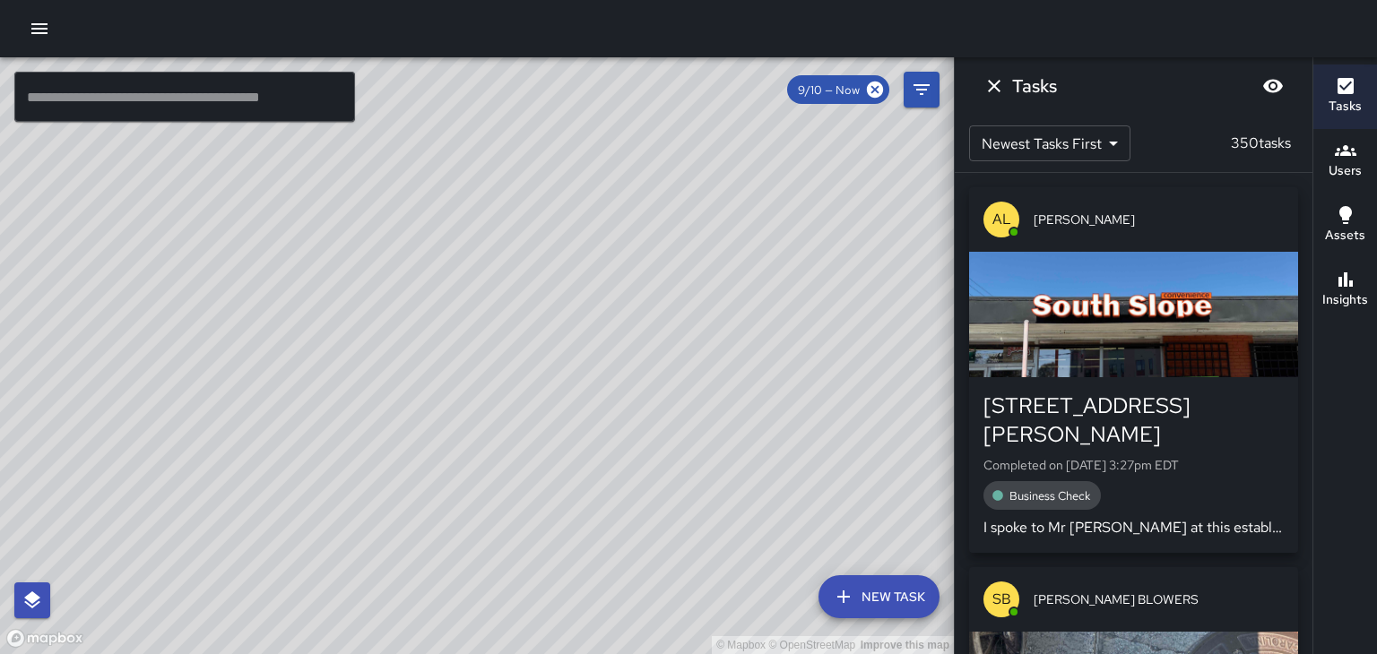
click at [514, 316] on div "© Mapbox © OpenStreetMap Improve this map" at bounding box center [477, 355] width 954 height 597
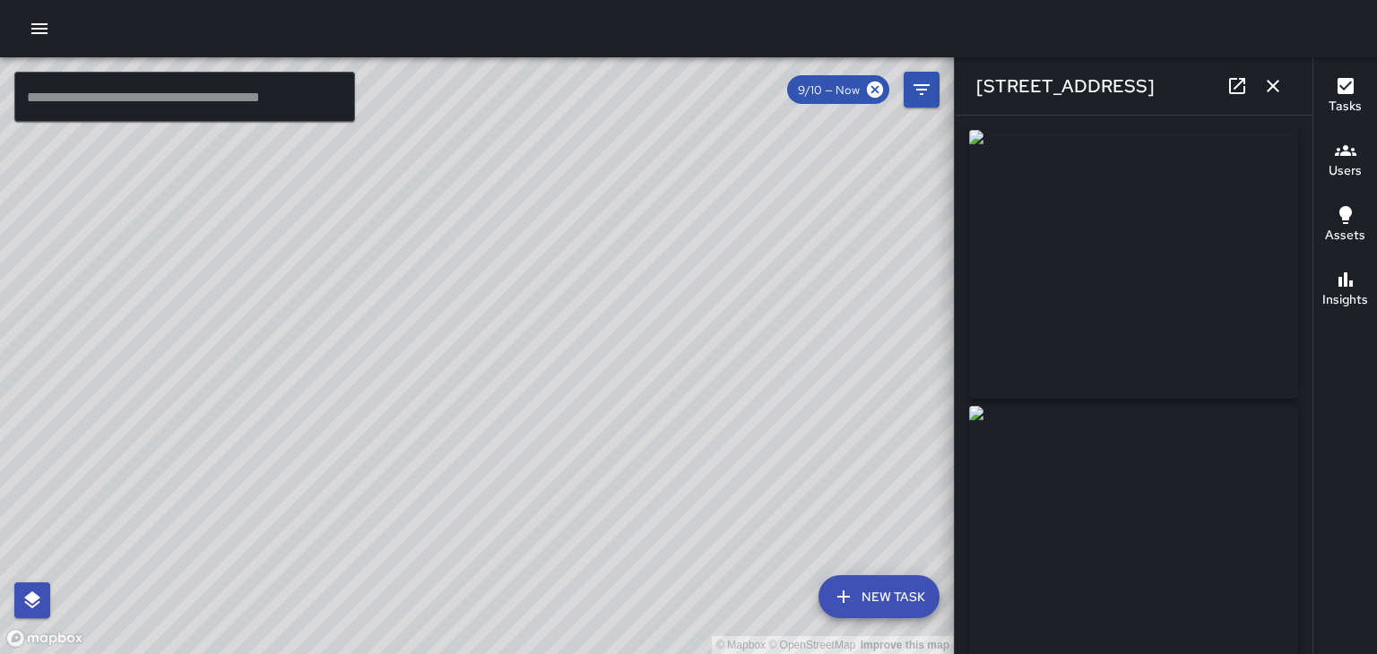
click at [484, 337] on div "© Mapbox © OpenStreetMap Improve this map" at bounding box center [477, 355] width 954 height 597
click at [574, 332] on div "© Mapbox © OpenStreetMap Improve this map" at bounding box center [477, 355] width 954 height 597
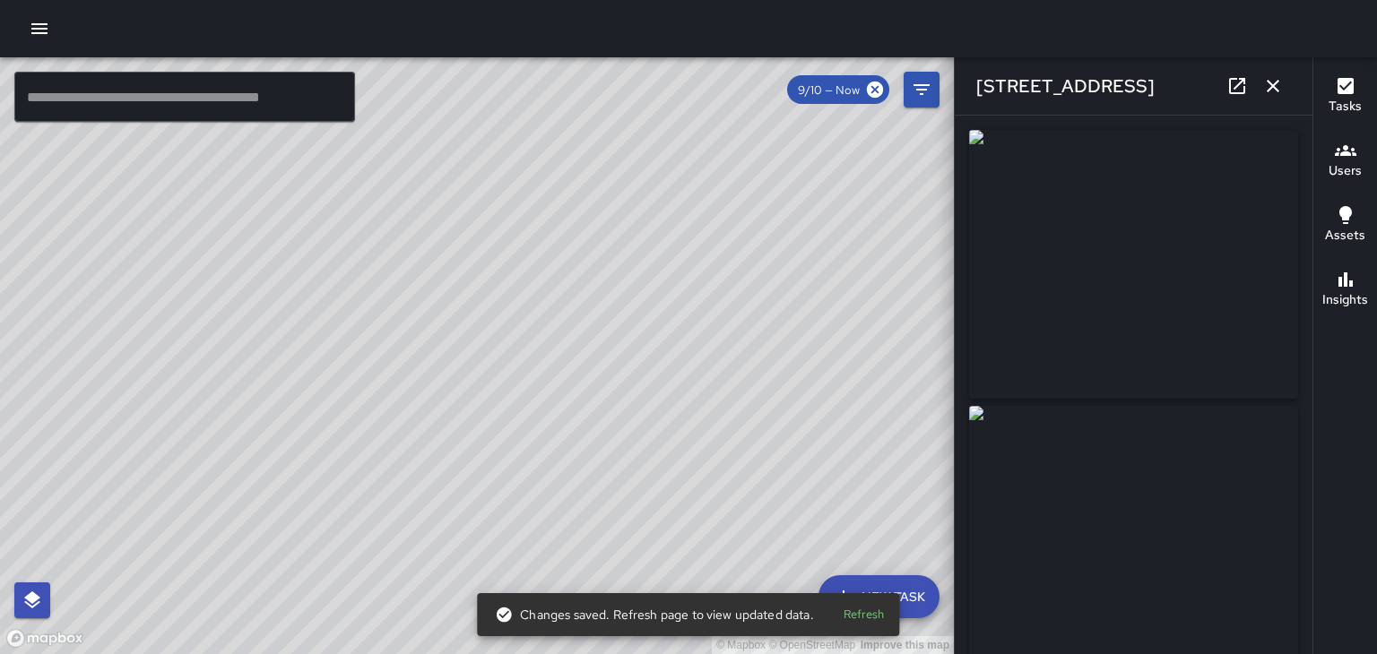
click at [461, 359] on div "© Mapbox © OpenStreetMap Improve this map" at bounding box center [477, 355] width 954 height 597
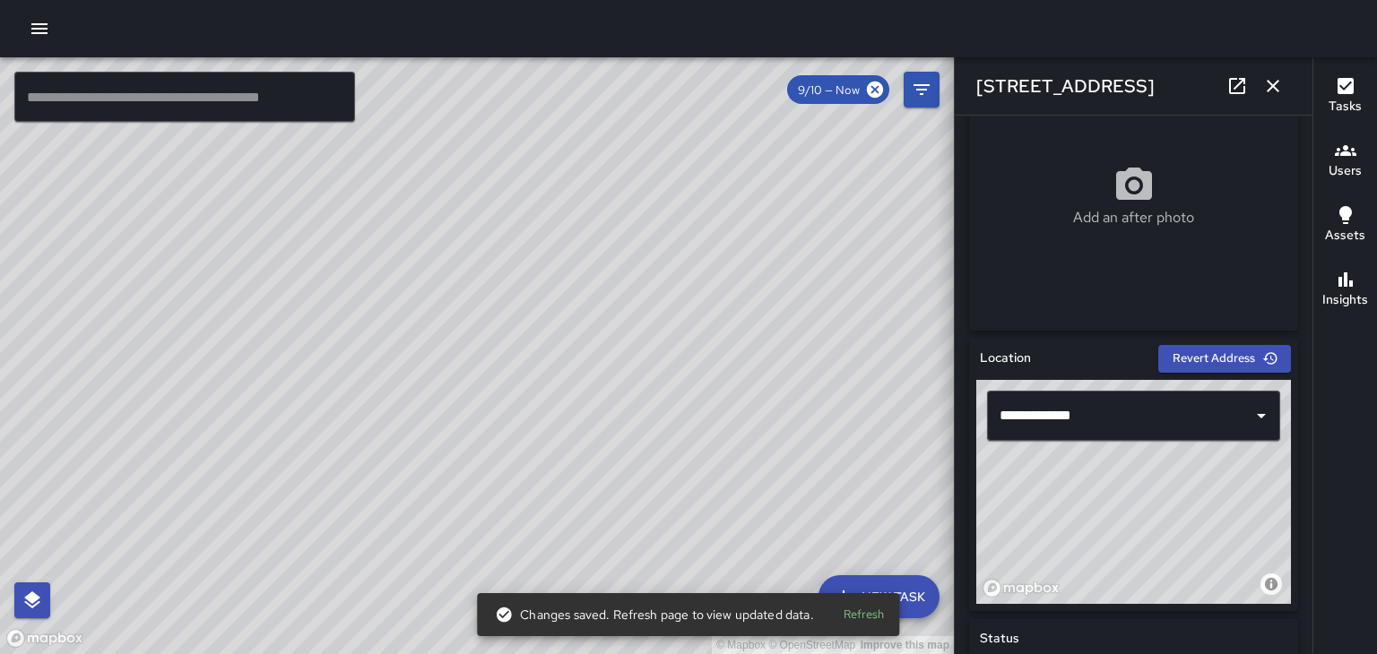
scroll to position [349, 0]
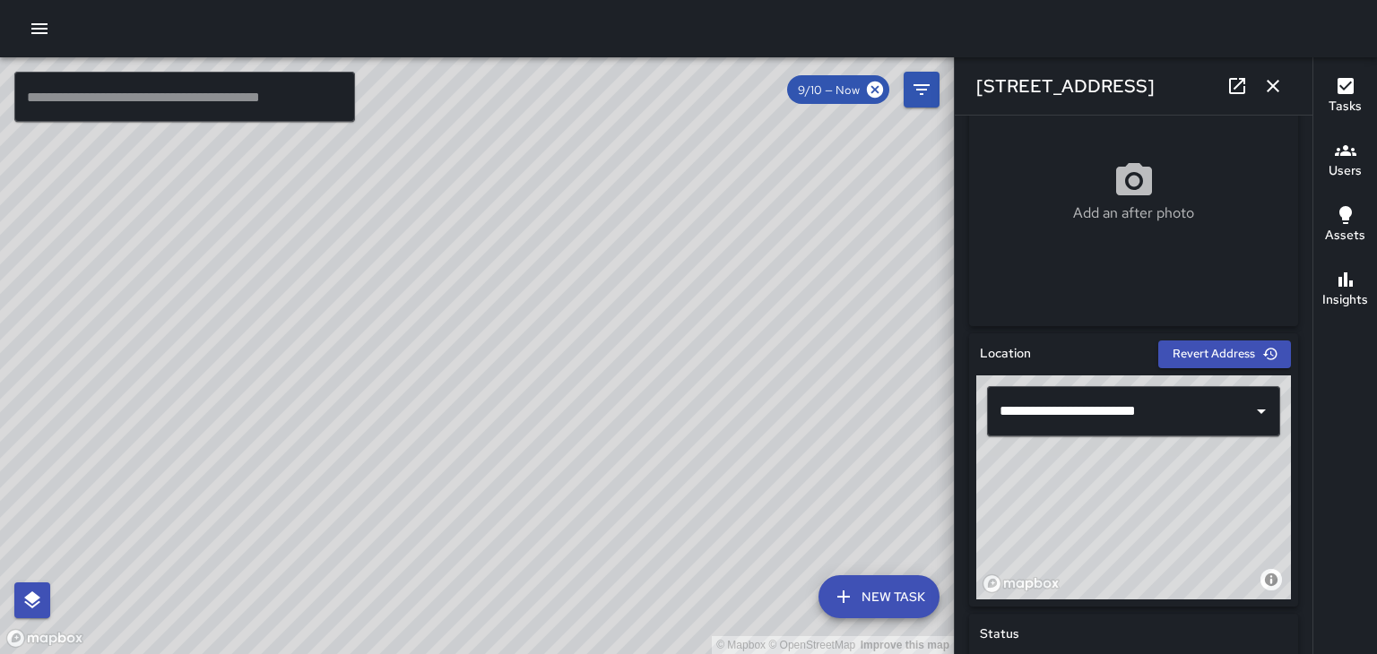
click at [474, 350] on div "© Mapbox © OpenStreetMap Improve this map" at bounding box center [477, 355] width 954 height 597
click at [347, 514] on div "© Mapbox © OpenStreetMap Improve this map" at bounding box center [477, 355] width 954 height 597
click at [363, 516] on div "© Mapbox © OpenStreetMap Improve this map" at bounding box center [477, 355] width 954 height 597
type input "**********"
click at [440, 472] on div "© Mapbox © OpenStreetMap Improve this map" at bounding box center [477, 355] width 954 height 597
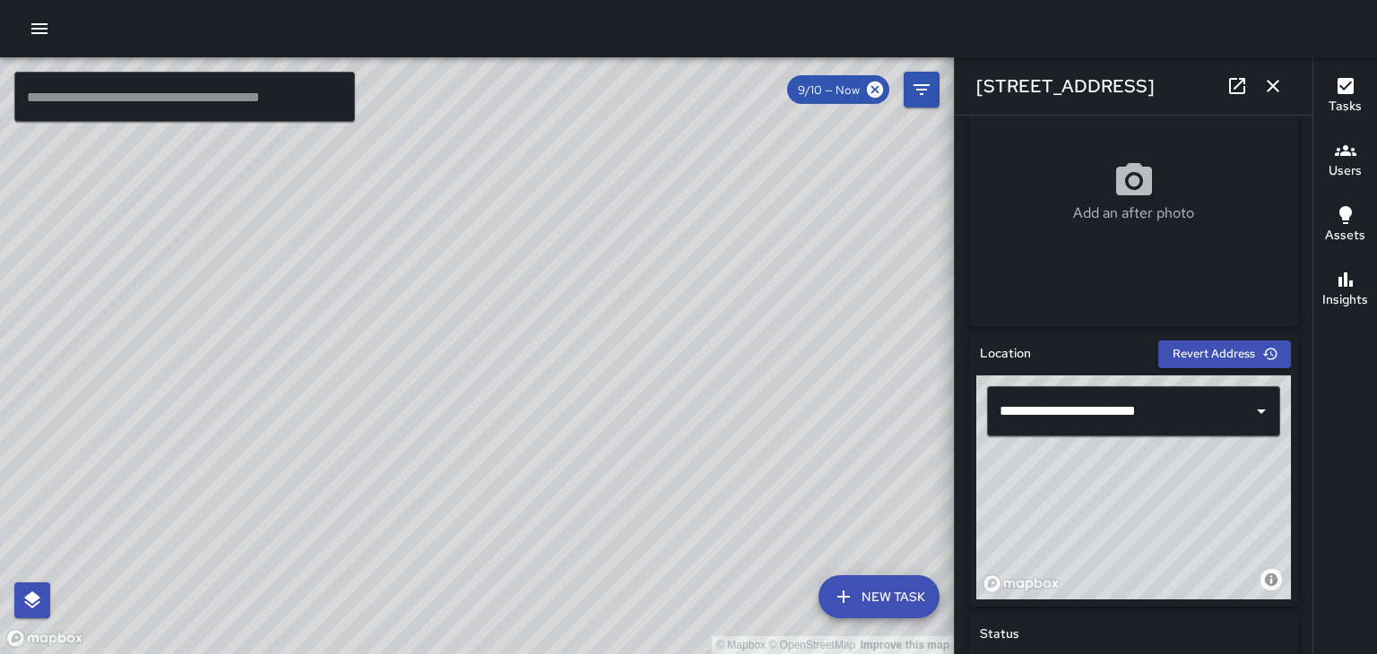
click at [446, 479] on div "© Mapbox © OpenStreetMap Improve this map" at bounding box center [477, 355] width 954 height 597
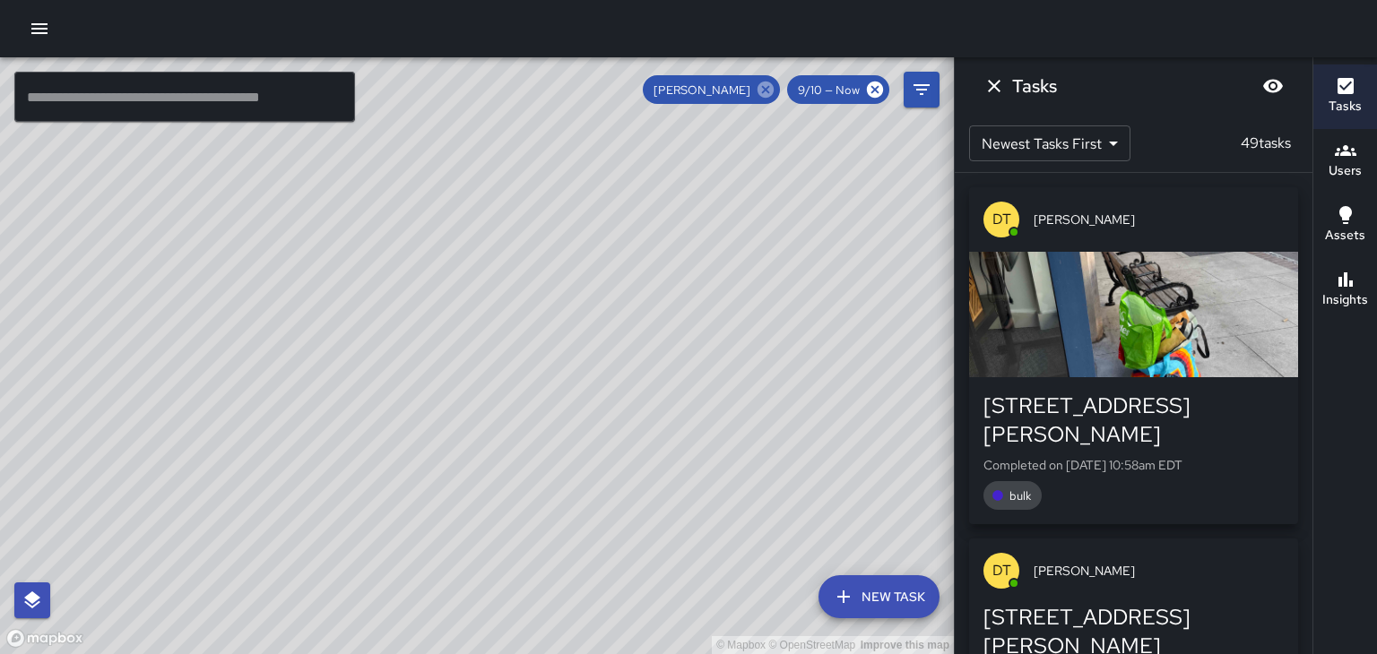
click at [771, 93] on icon at bounding box center [765, 90] width 16 height 16
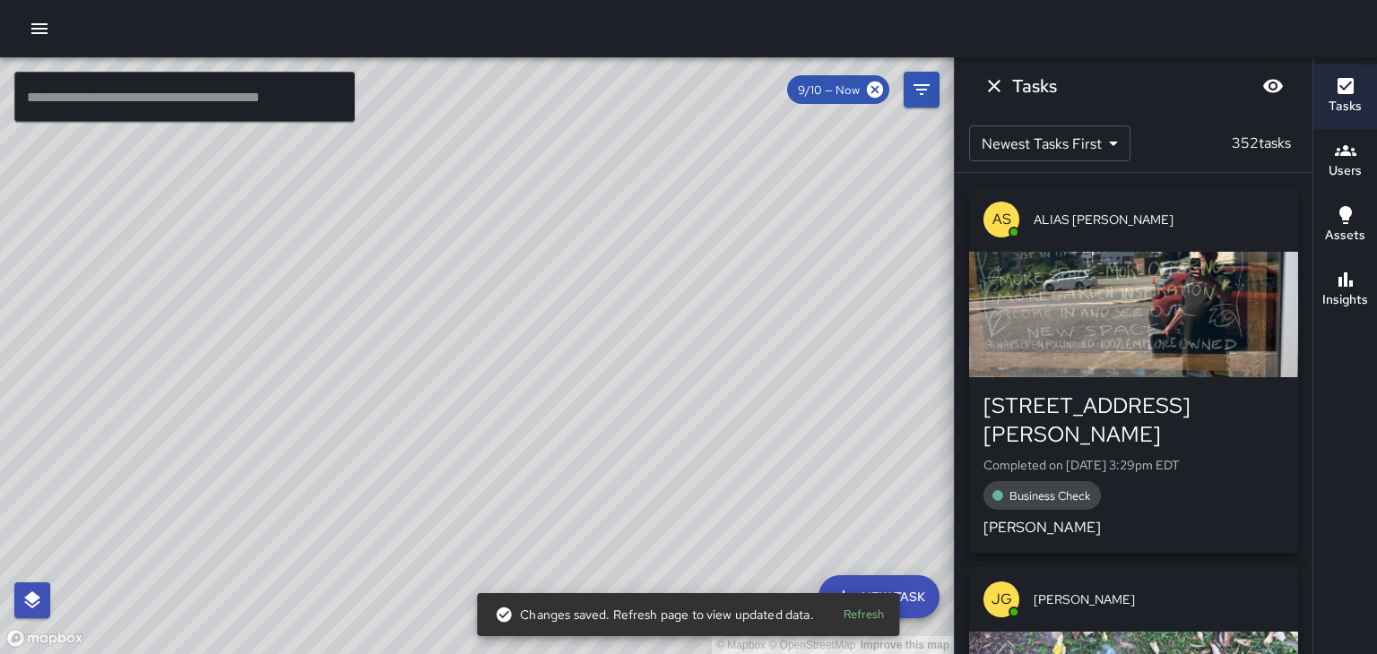
click at [444, 308] on div "© Mapbox © OpenStreetMap Improve this map" at bounding box center [477, 355] width 954 height 597
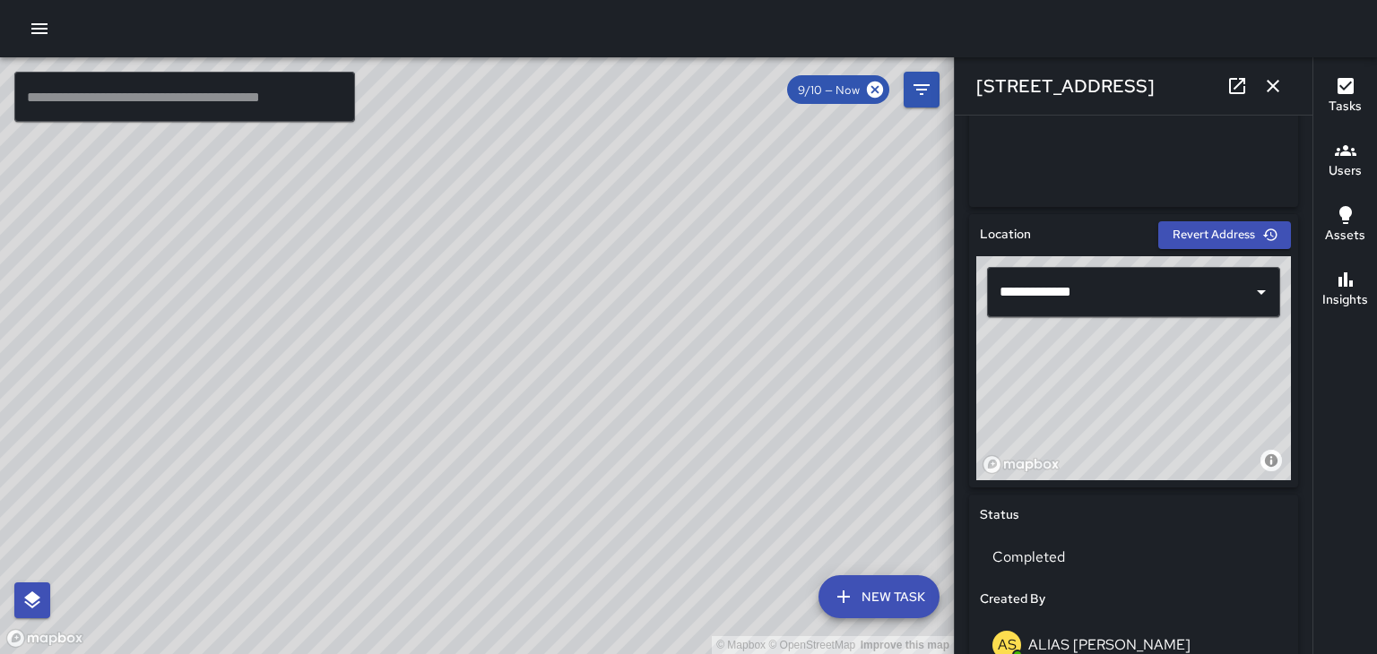
scroll to position [459, 0]
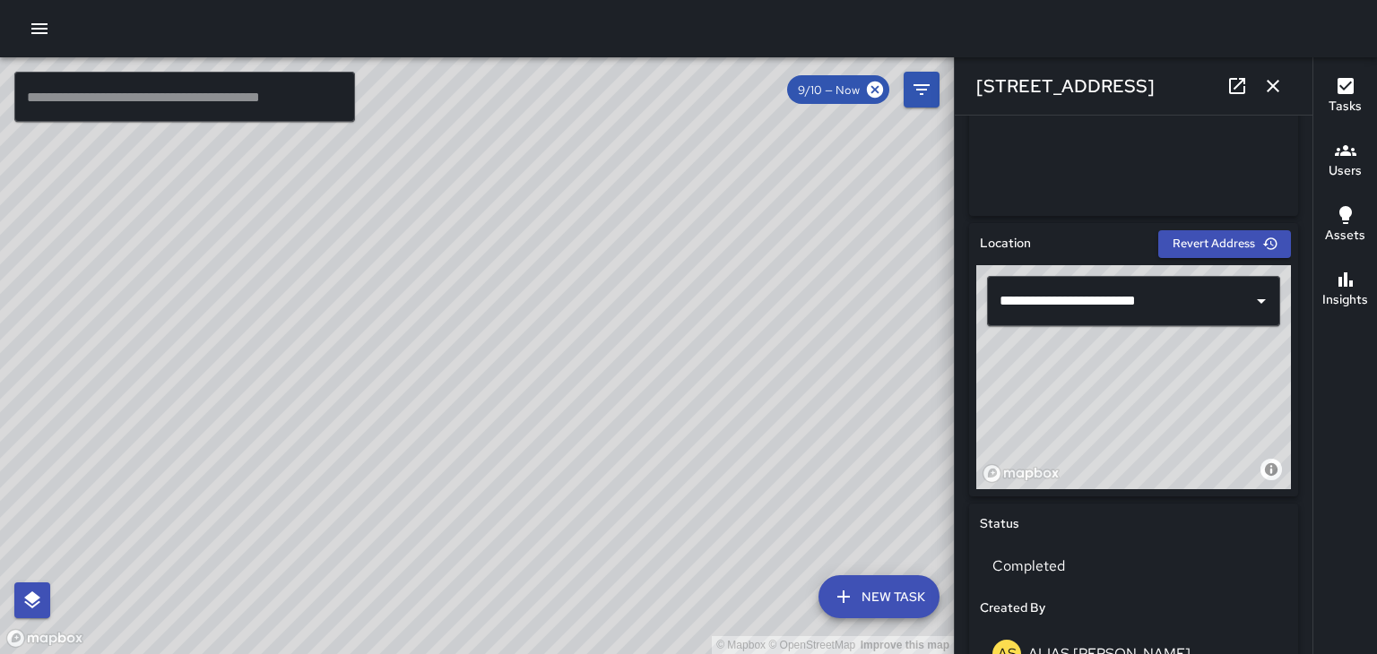
click at [471, 351] on div "© Mapbox © OpenStreetMap Improve this map" at bounding box center [477, 355] width 954 height 597
click at [470, 346] on div "© Mapbox © OpenStreetMap Improve this map" at bounding box center [477, 355] width 954 height 597
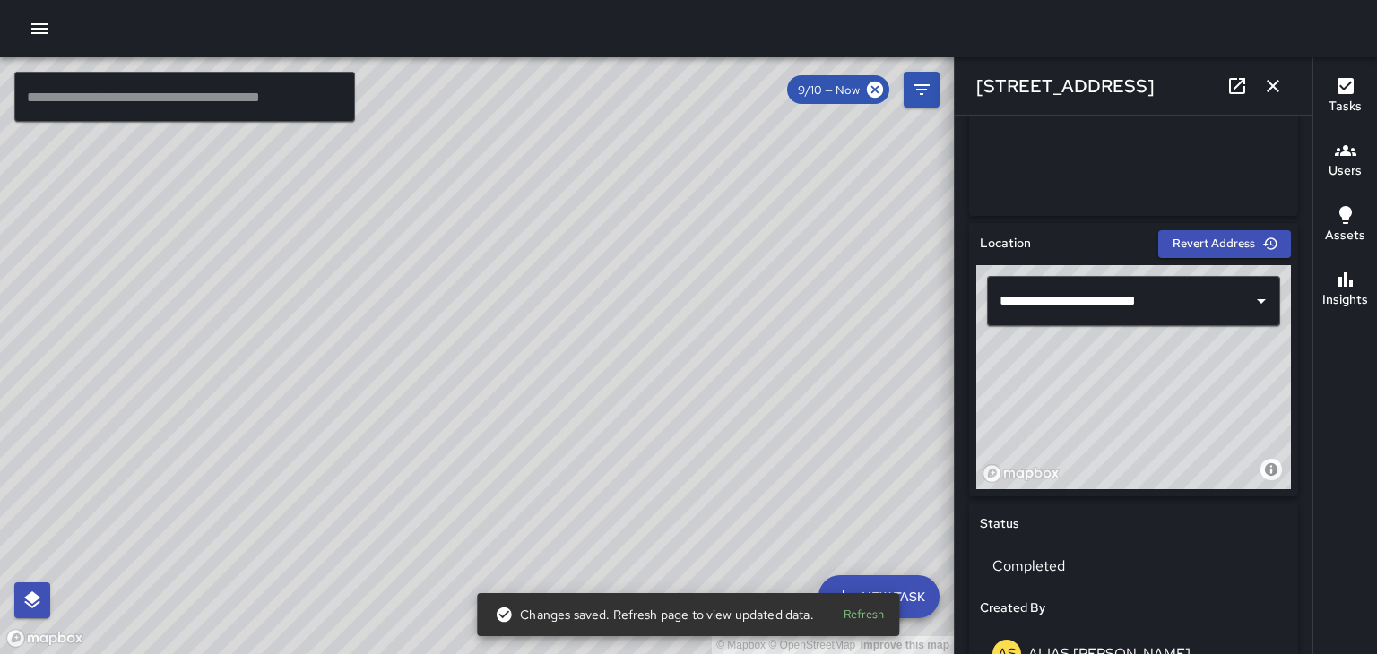
click at [534, 308] on div "© Mapbox © OpenStreetMap Improve this map" at bounding box center [477, 355] width 954 height 597
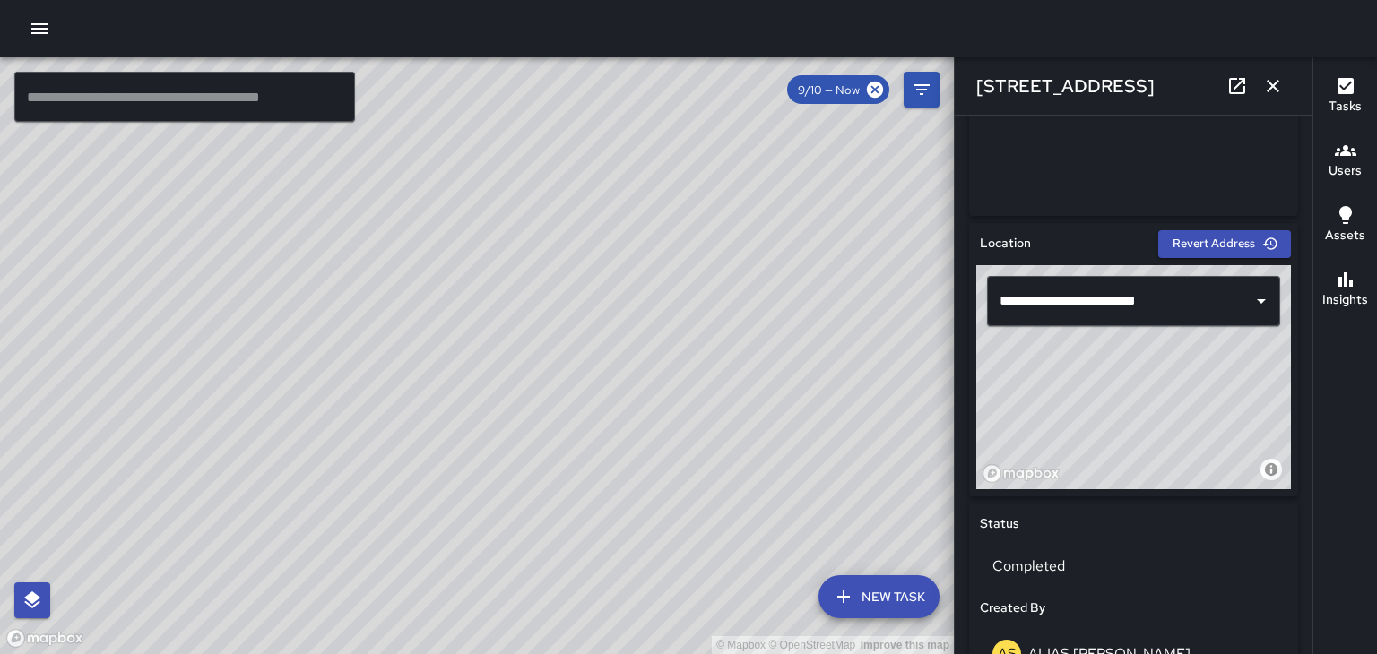
click at [624, 203] on div "© Mapbox © OpenStreetMap Improve this map" at bounding box center [477, 355] width 954 height 597
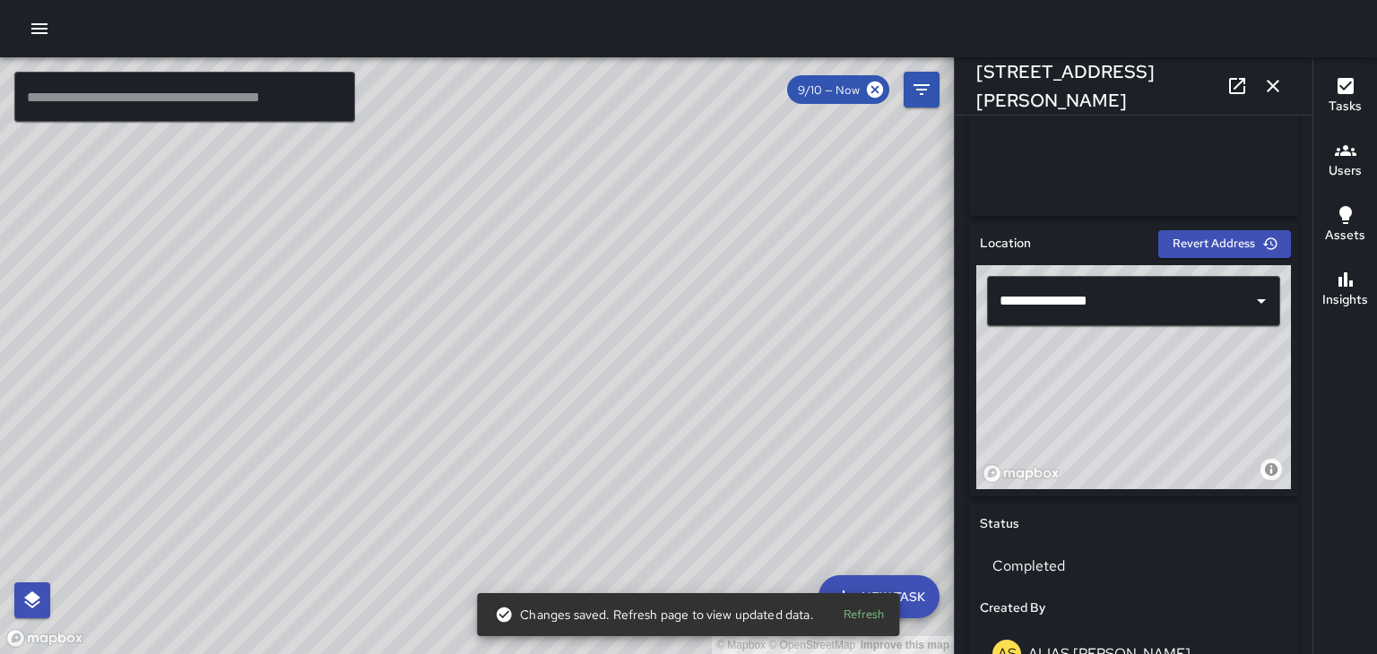
type input "**********"
click at [214, 324] on div "© Mapbox © OpenStreetMap Improve this map" at bounding box center [477, 355] width 954 height 597
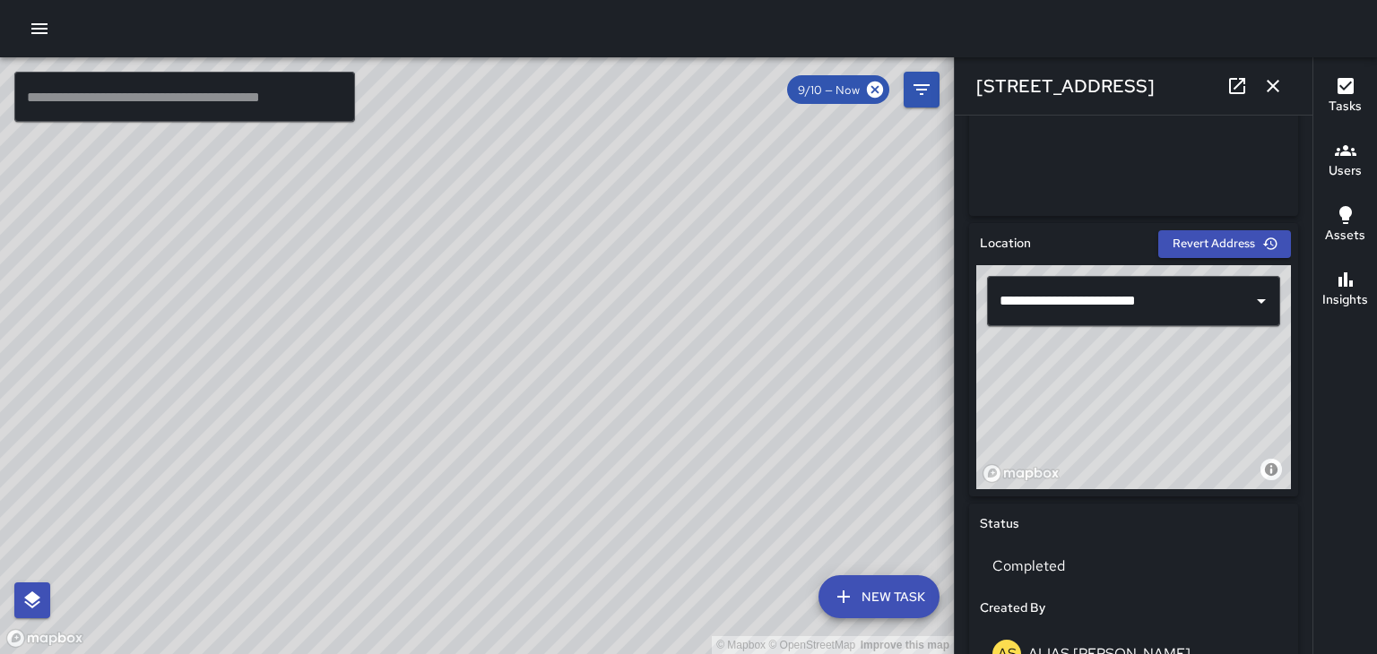
click at [1285, 87] on button "button" at bounding box center [1273, 86] width 36 height 36
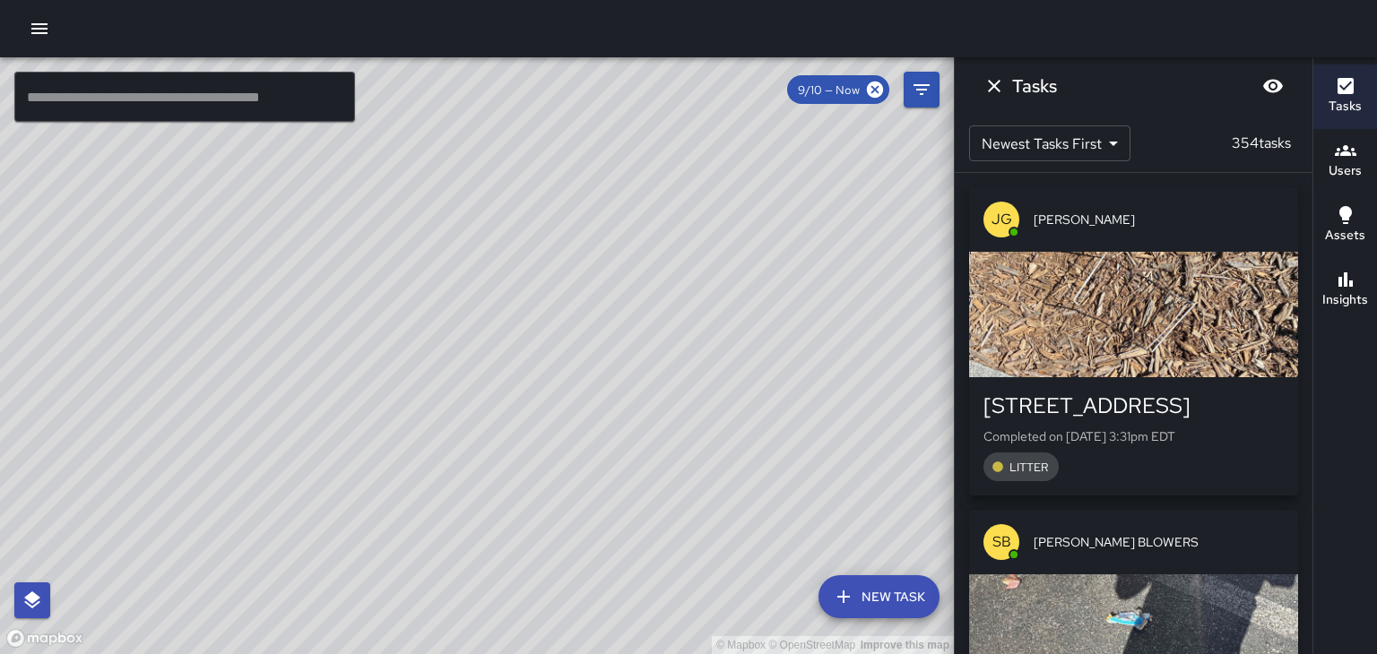
click at [34, 26] on icon "button" at bounding box center [40, 29] width 22 height 22
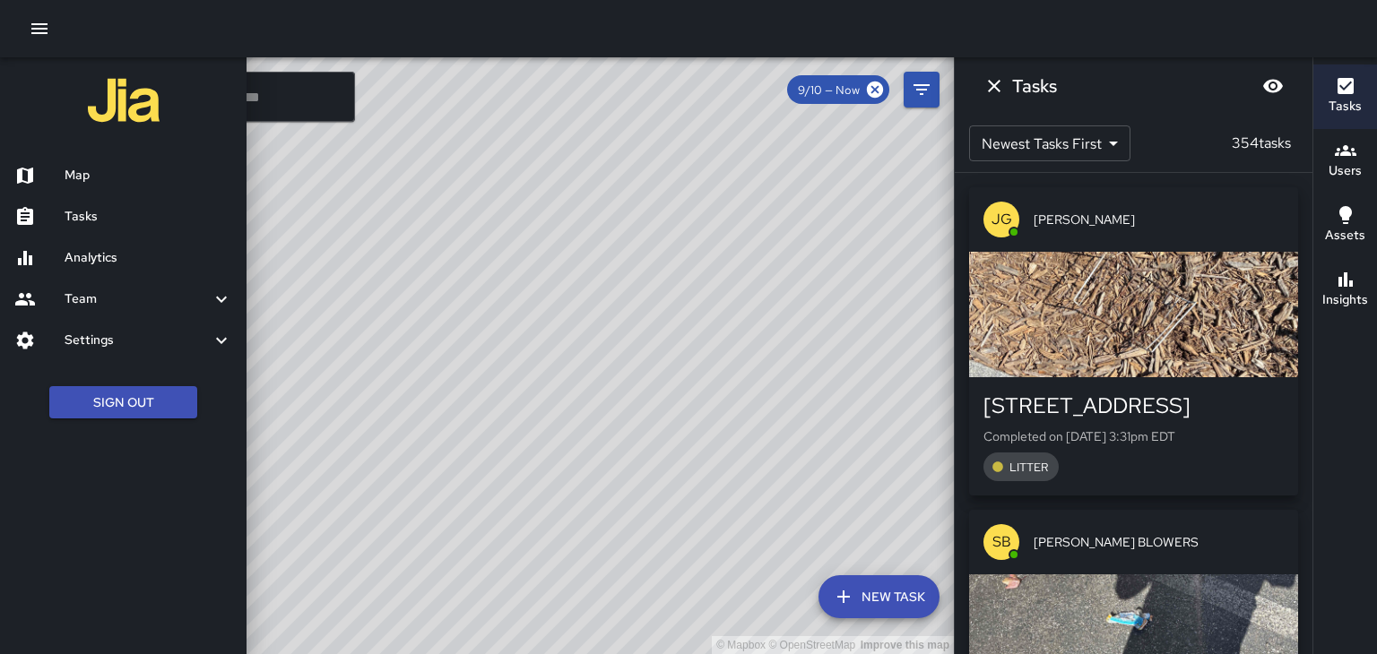
click at [52, 209] on div at bounding box center [39, 217] width 50 height 22
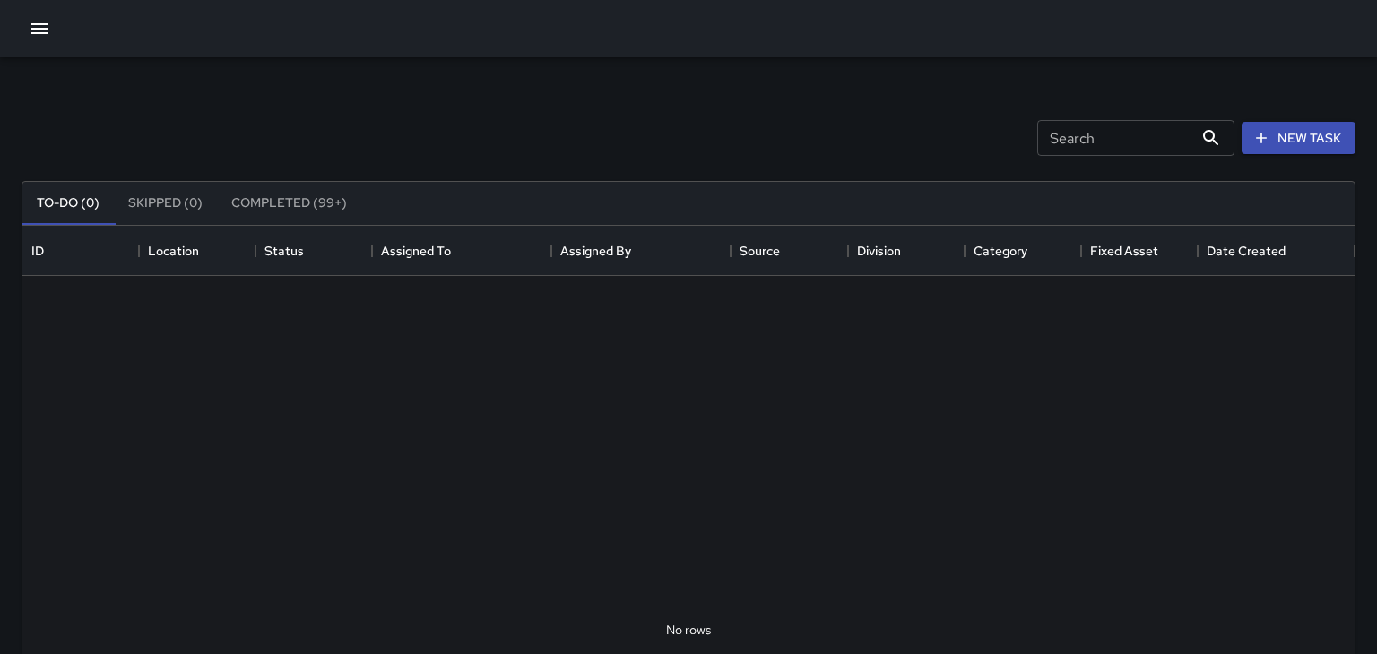
scroll to position [759, 1332]
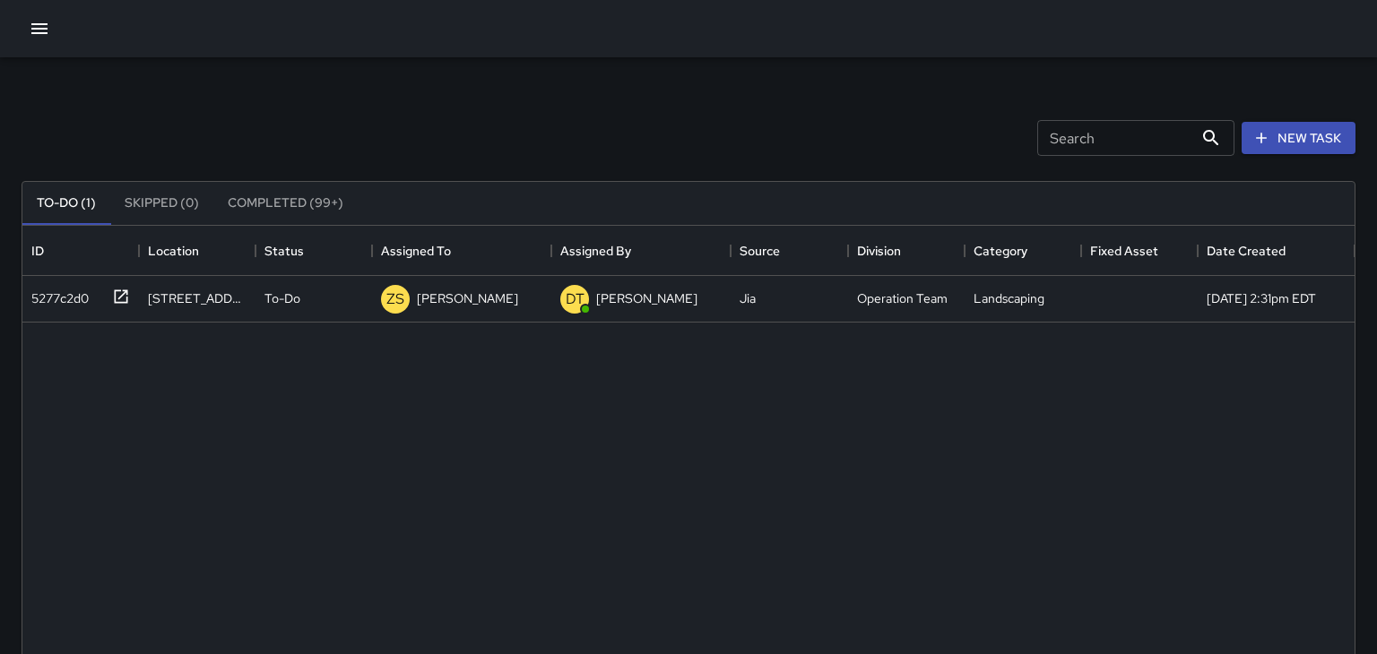
click at [31, 40] on button "button" at bounding box center [40, 29] width 36 height 36
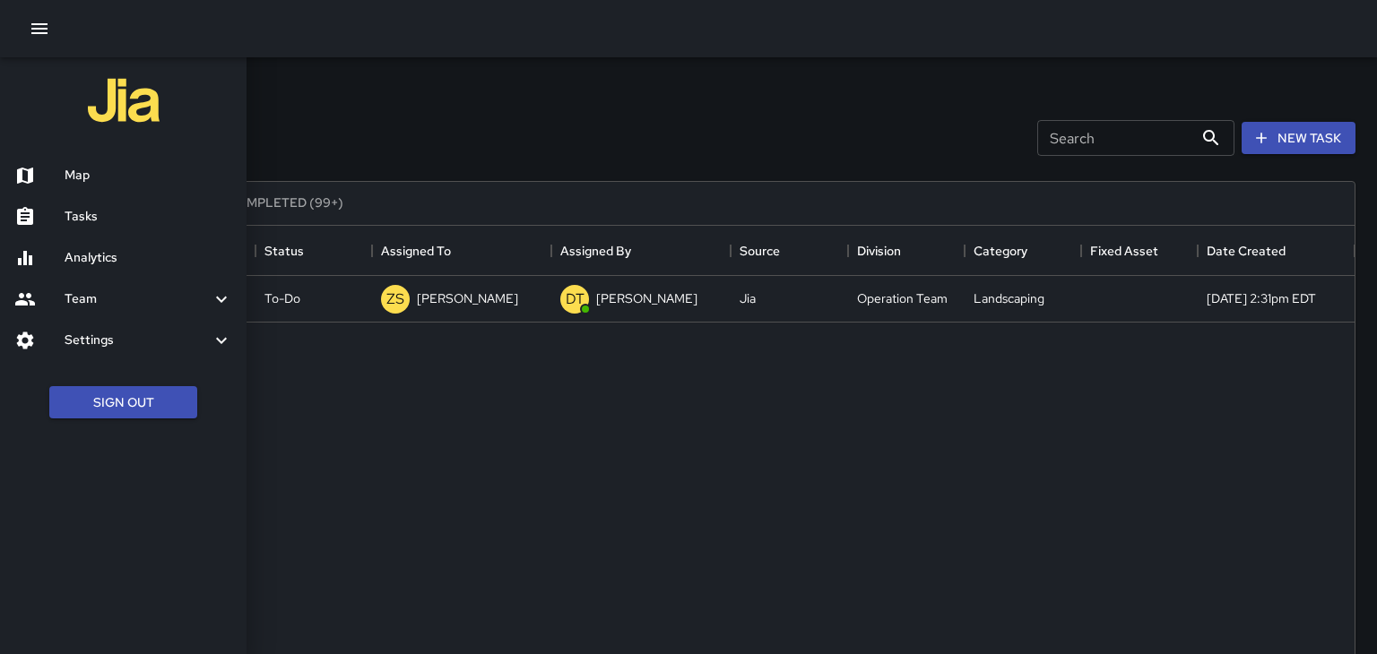
click at [82, 298] on h6 "Team" at bounding box center [138, 300] width 146 height 20
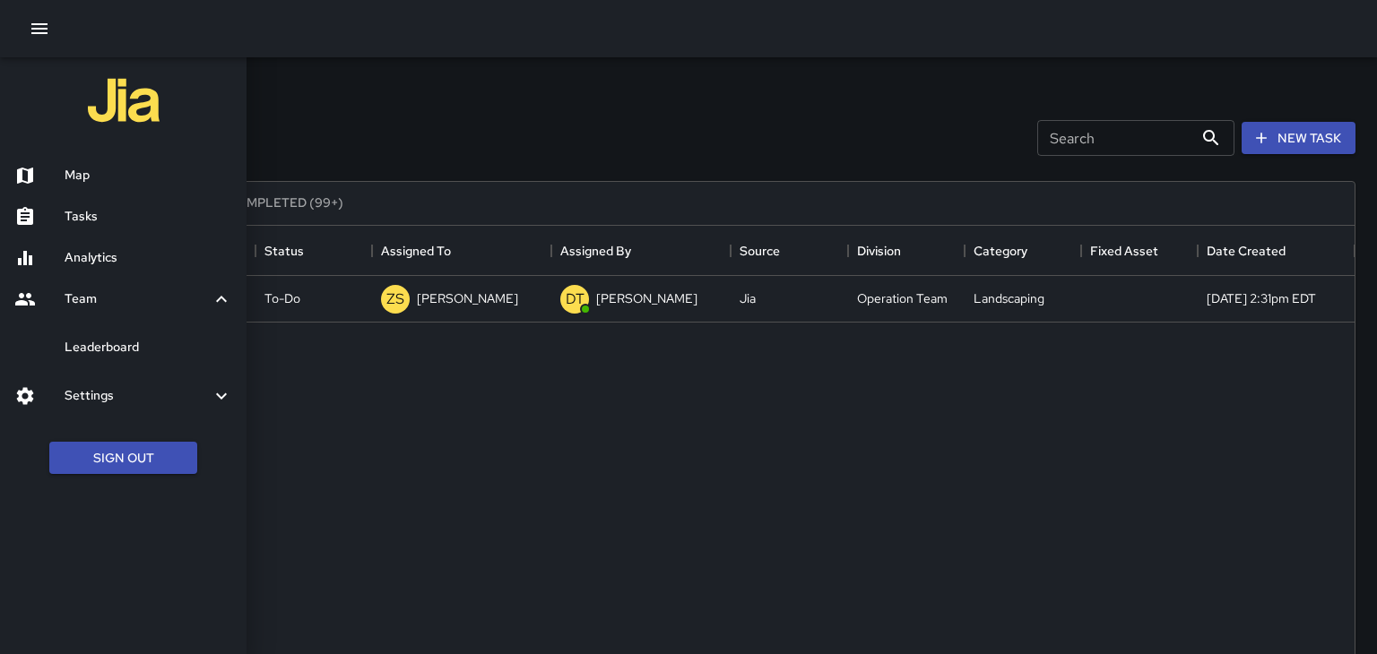
click at [67, 333] on div "Leaderboard" at bounding box center [123, 347] width 246 height 41
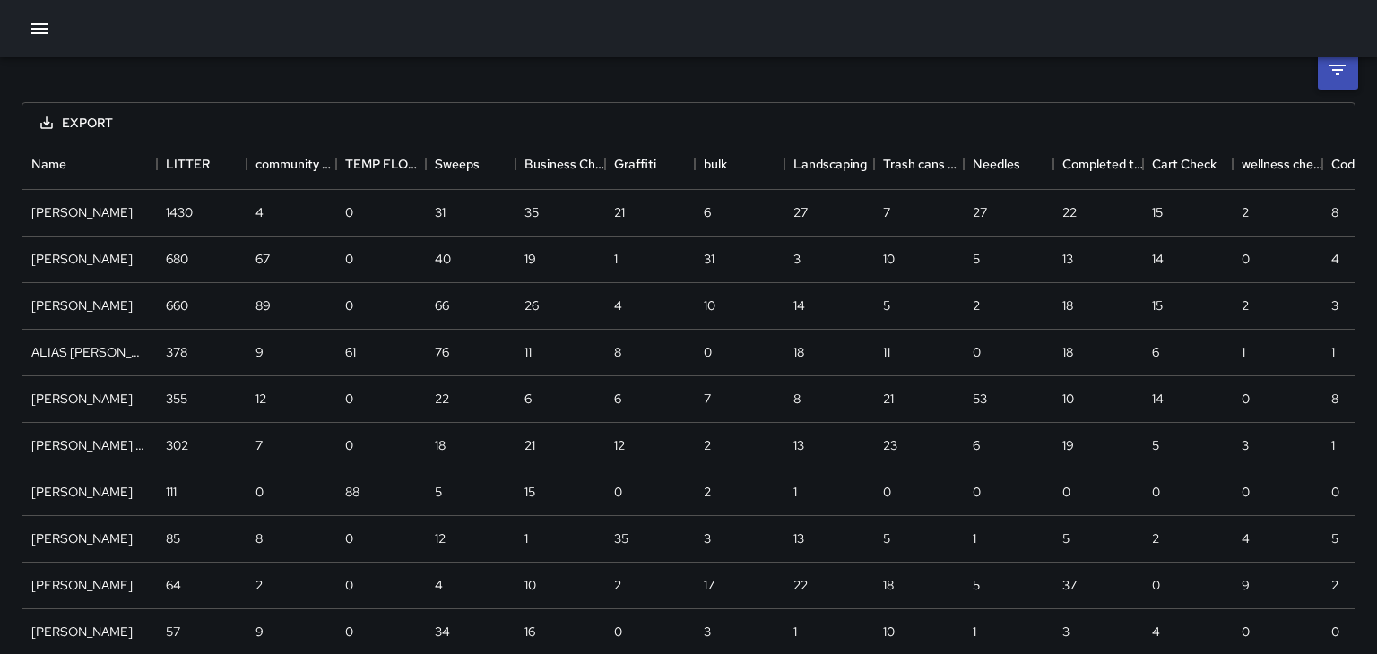
scroll to position [26, 0]
click at [558, 160] on icon "Sort" at bounding box center [566, 160] width 16 height 16
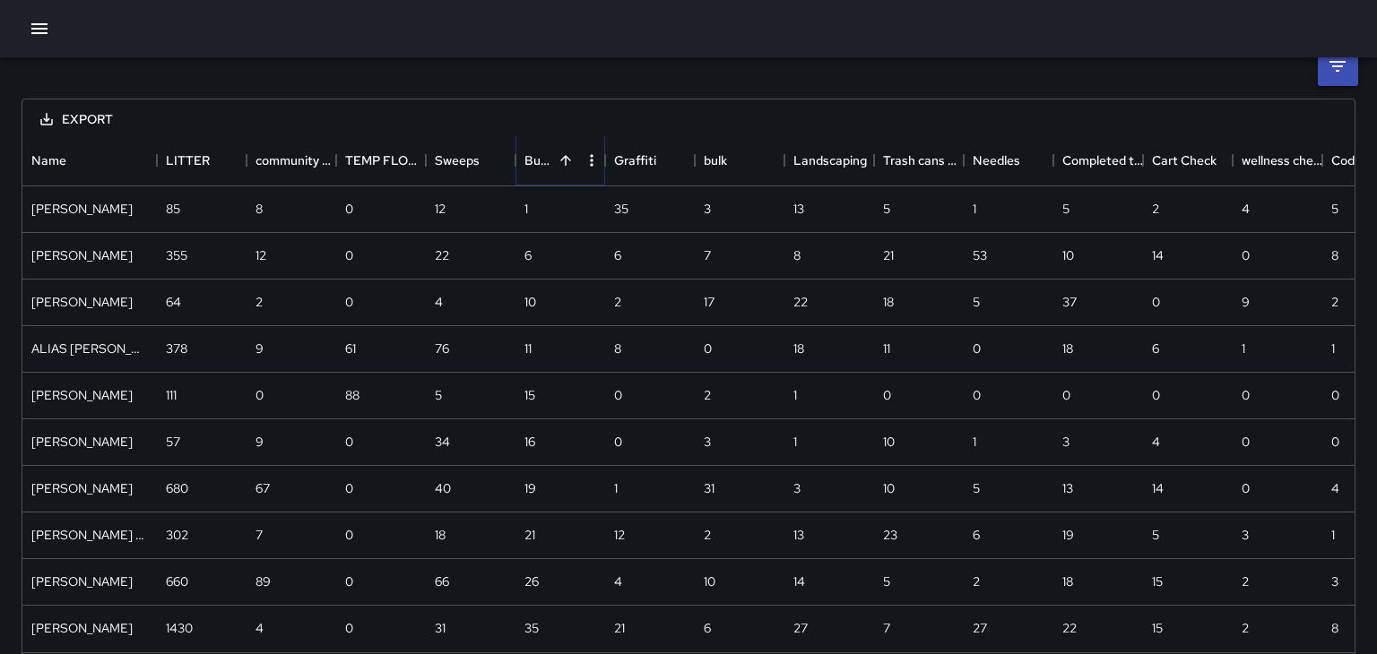
click at [558, 161] on icon "Sort" at bounding box center [566, 160] width 16 height 16
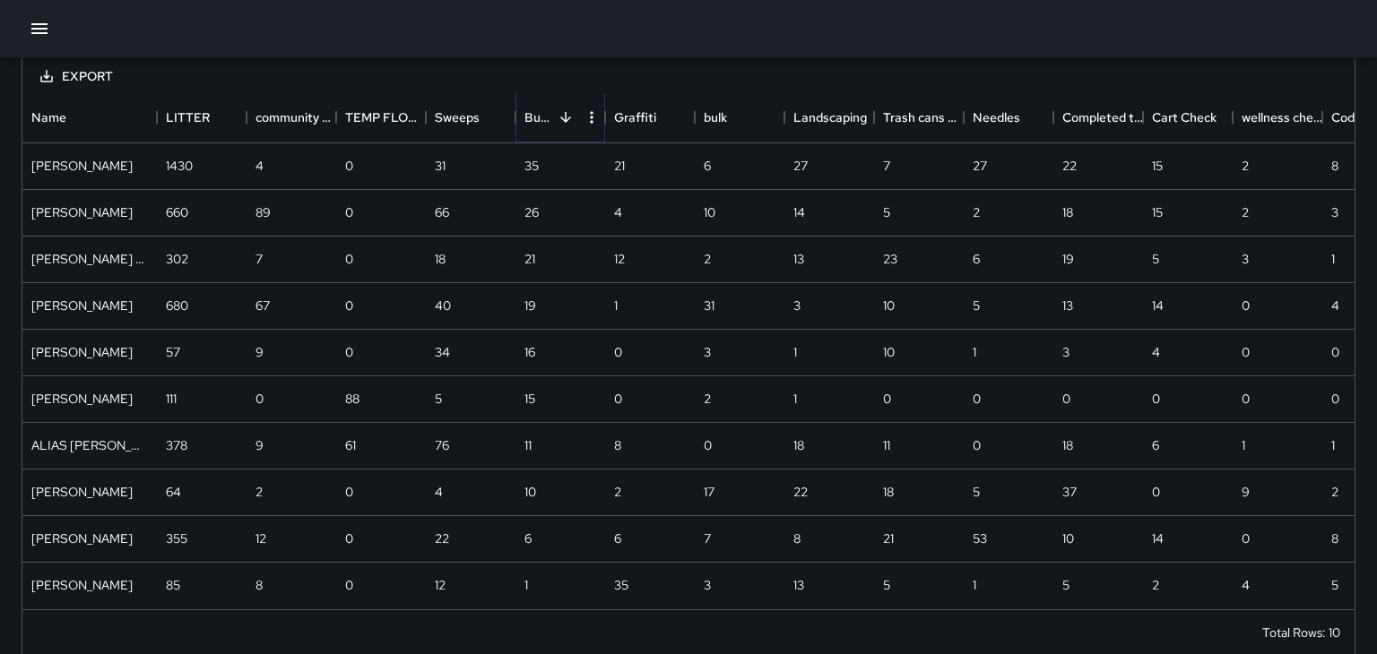
scroll to position [0, 0]
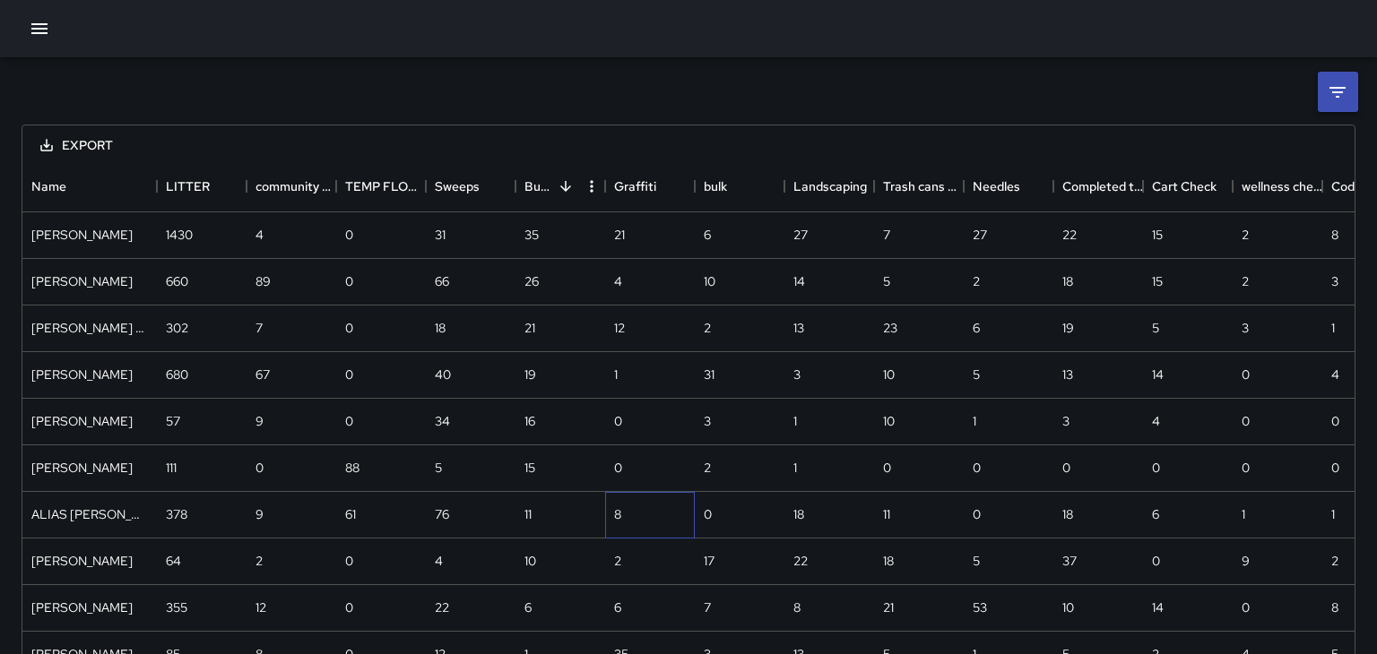
click at [623, 509] on div "8" at bounding box center [650, 515] width 90 height 47
click at [557, 518] on div "11" at bounding box center [560, 515] width 90 height 47
click at [631, 333] on div "12" at bounding box center [650, 329] width 90 height 47
